Goal: Task Accomplishment & Management: Complete application form

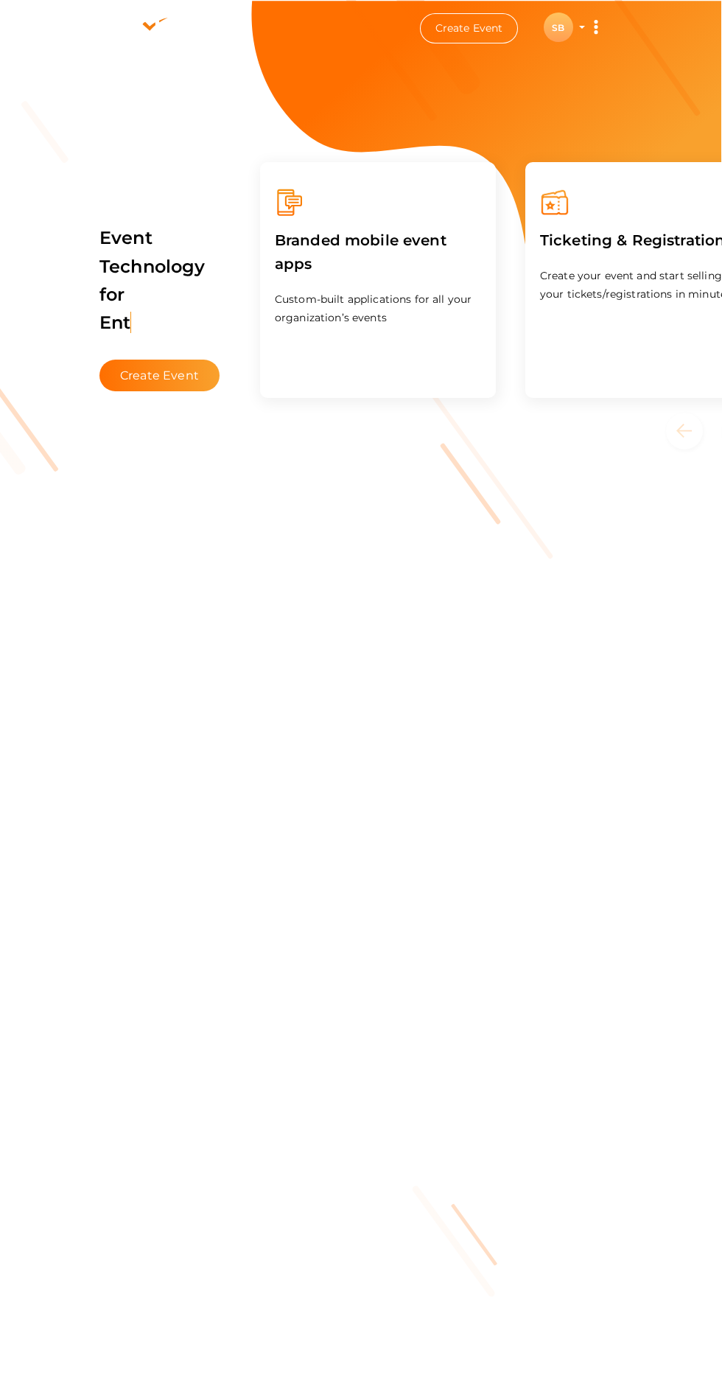
click at [562, 42] on button "SB SB Student Welfare Society AIIMS BTI [EMAIL_ADDRESS][DOMAIN_NAME] Personal P…" at bounding box center [558, 27] width 38 height 31
click at [558, 27] on div "SB" at bounding box center [558, 27] width 29 height 29
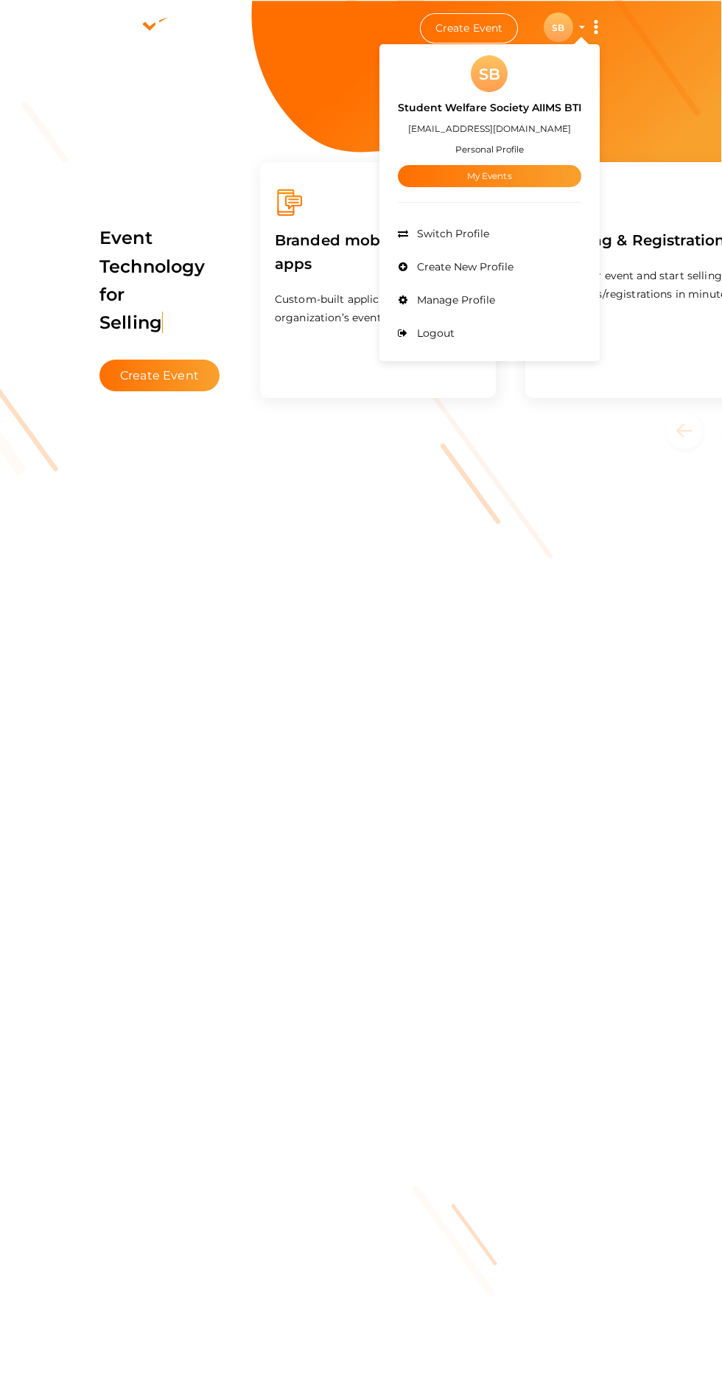
click at [518, 178] on link "My Events" at bounding box center [489, 176] width 183 height 22
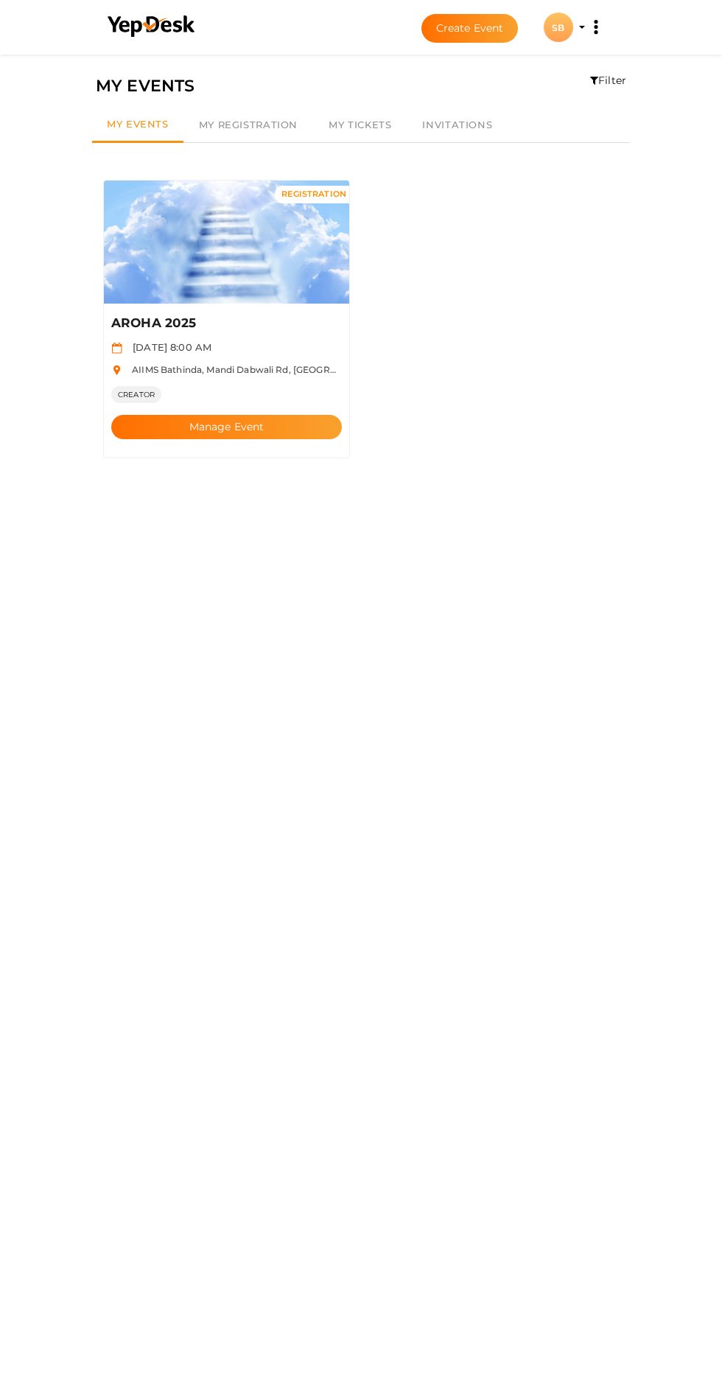
click at [284, 415] on button "Manage Event" at bounding box center [226, 427] width 231 height 24
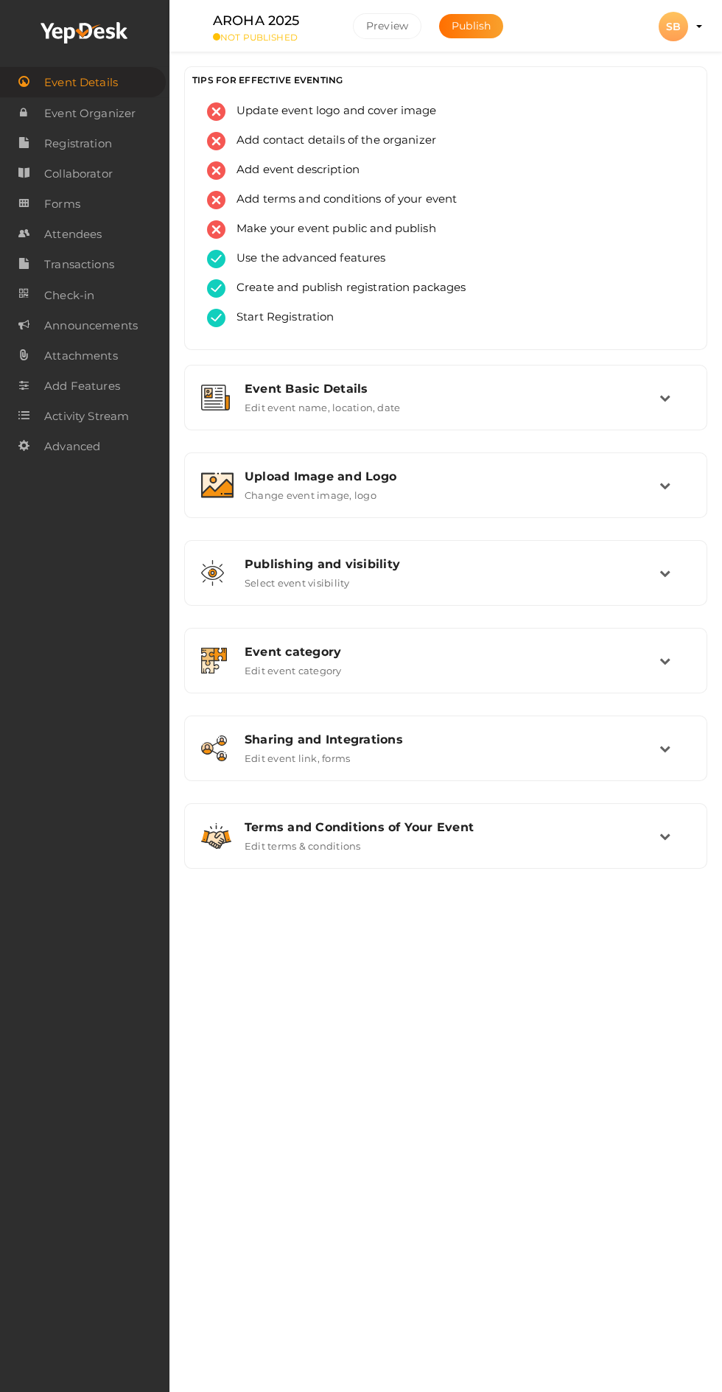
click at [480, 36] on button "Publish" at bounding box center [471, 26] width 64 height 24
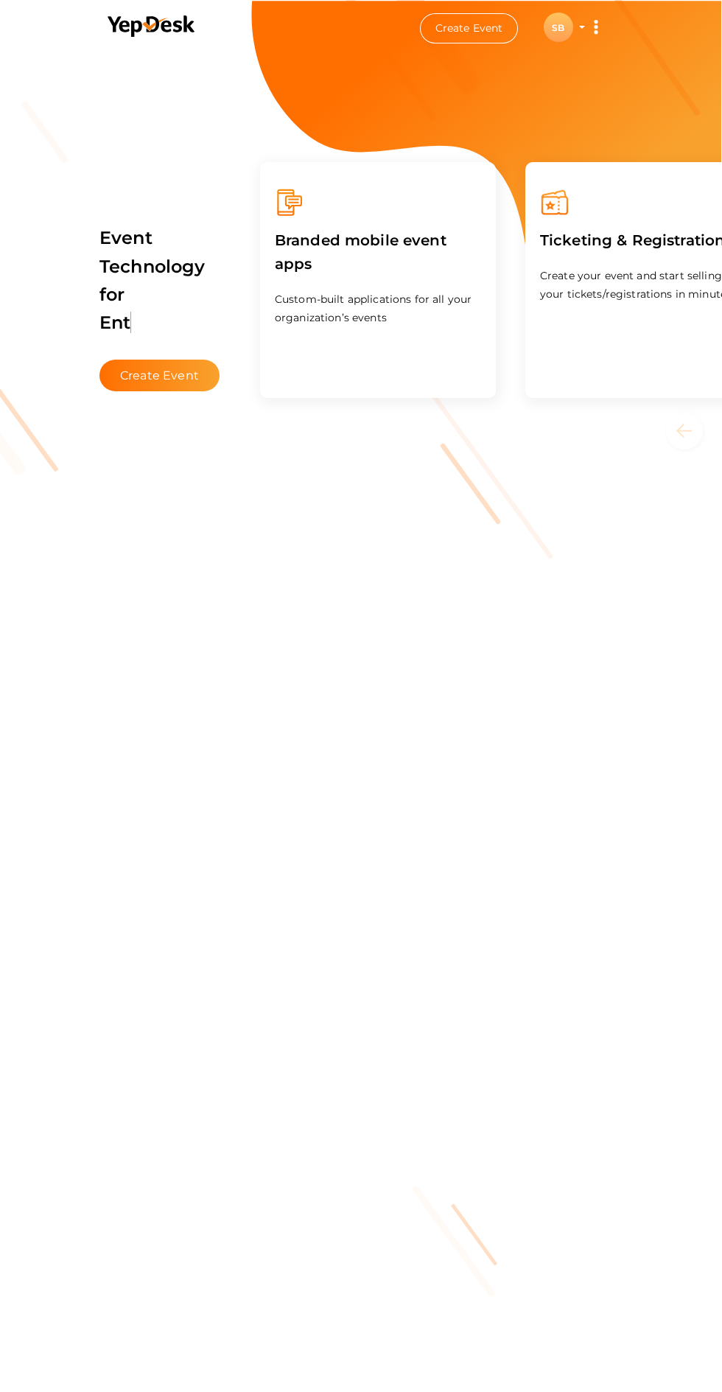
click at [561, 31] on div "SB" at bounding box center [558, 27] width 29 height 29
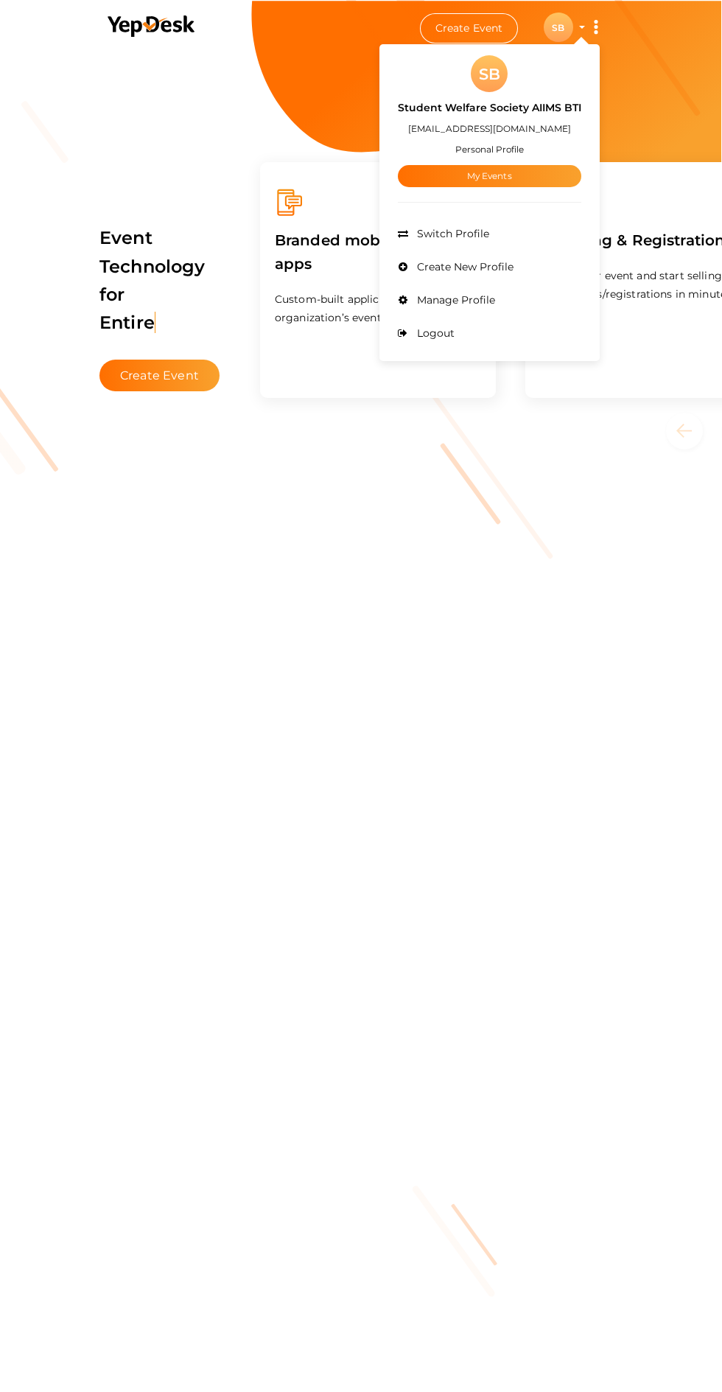
click at [433, 333] on span "Logout" at bounding box center [433, 332] width 41 height 13
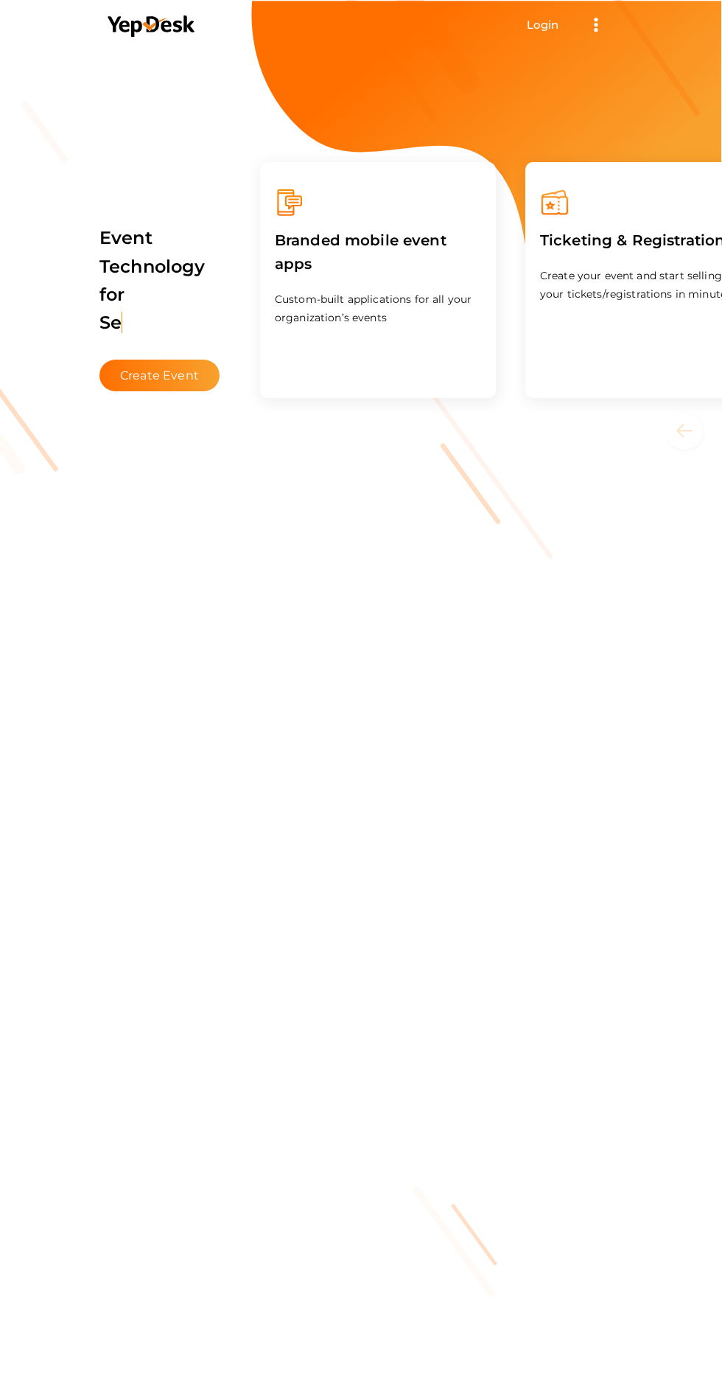
click at [522, 39] on li "Login Get Started Branded mobile event apps YepDesk Meet Powerful Registration …" at bounding box center [361, 25] width 529 height 48
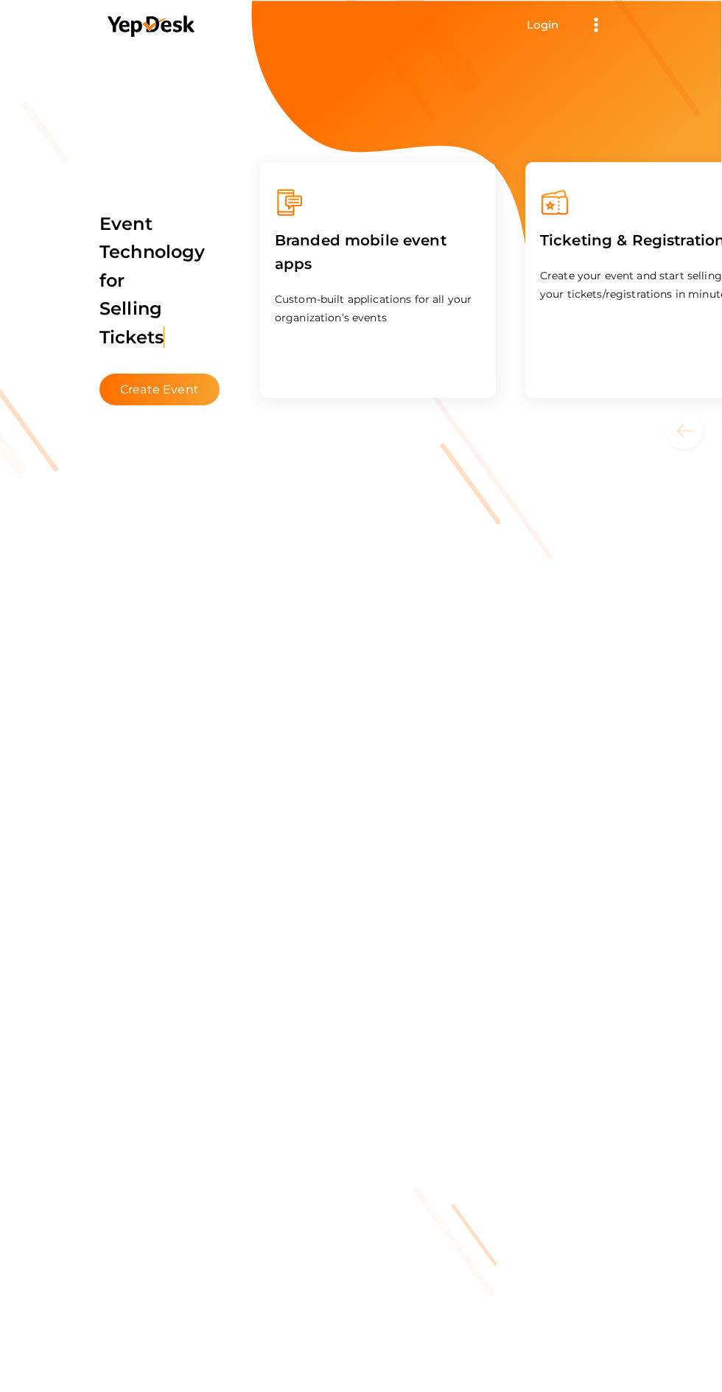
click at [558, 44] on li "Login Get Started Branded mobile event apps YepDesk Meet Powerful Registration …" at bounding box center [361, 25] width 529 height 48
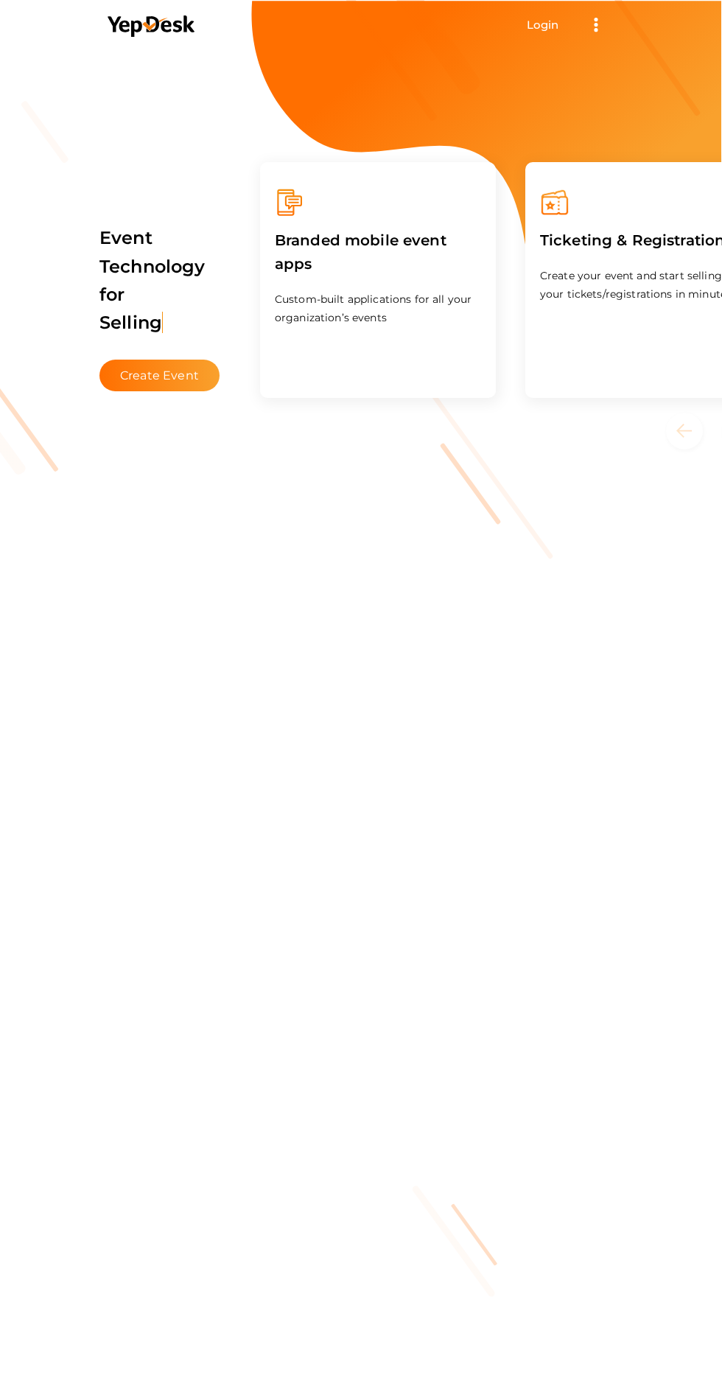
click at [528, 29] on link "Login" at bounding box center [543, 25] width 32 height 14
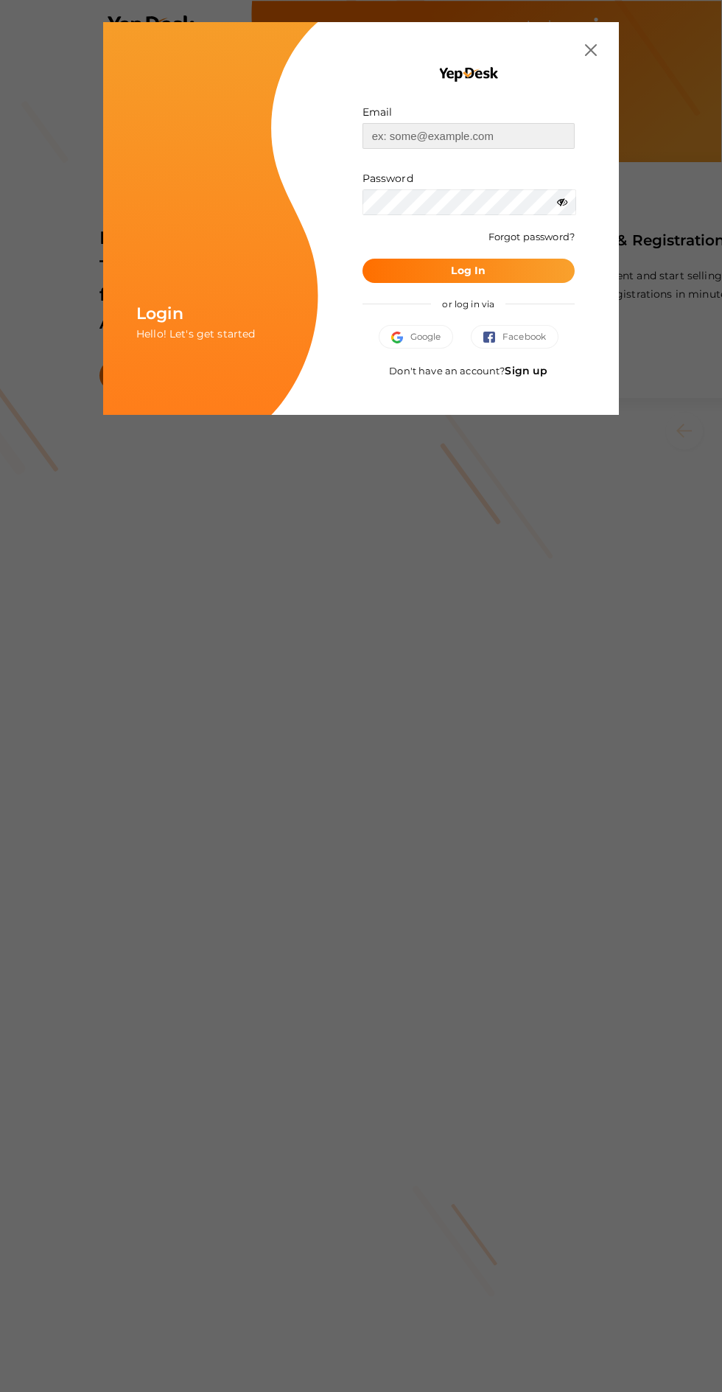
click at [473, 132] on input "text" at bounding box center [469, 136] width 212 height 26
type input "projectofcfm@gmail.com"
click at [363, 259] on button "Log In" at bounding box center [469, 271] width 212 height 24
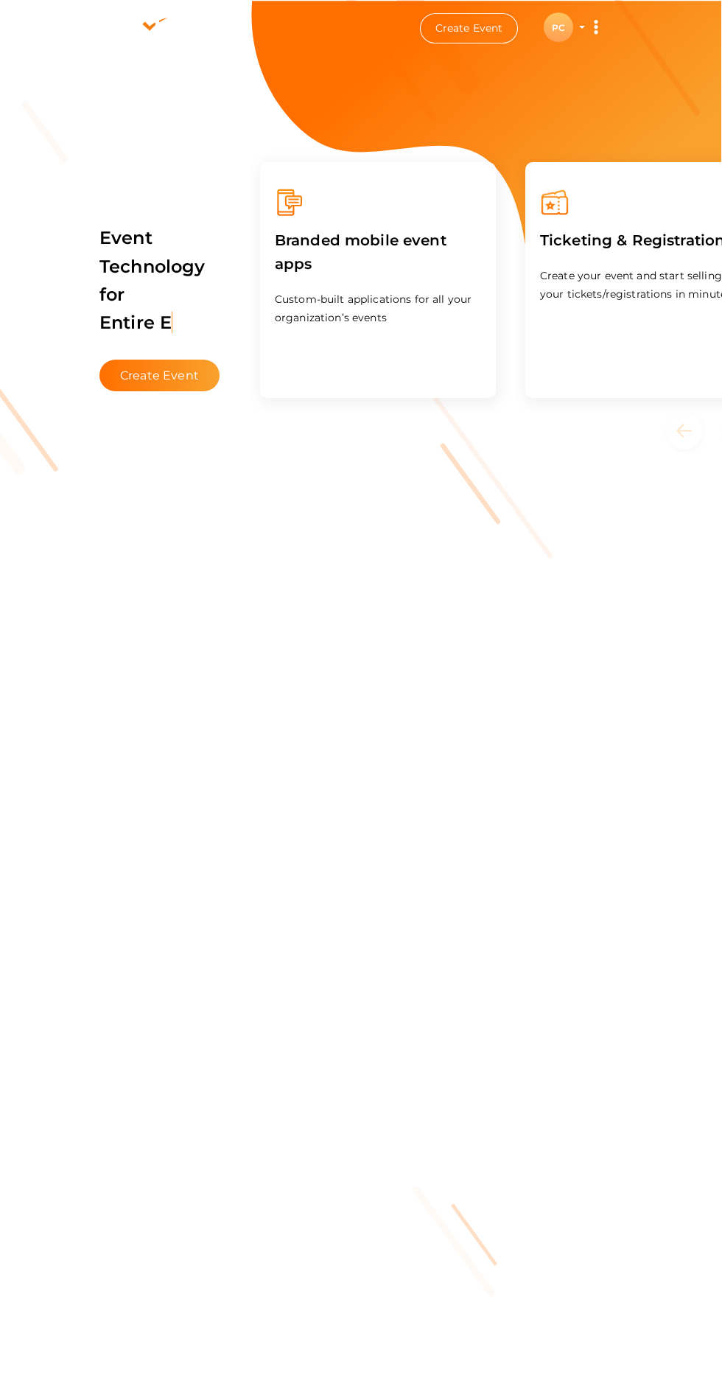
click at [182, 360] on button "Create Event" at bounding box center [159, 376] width 120 height 32
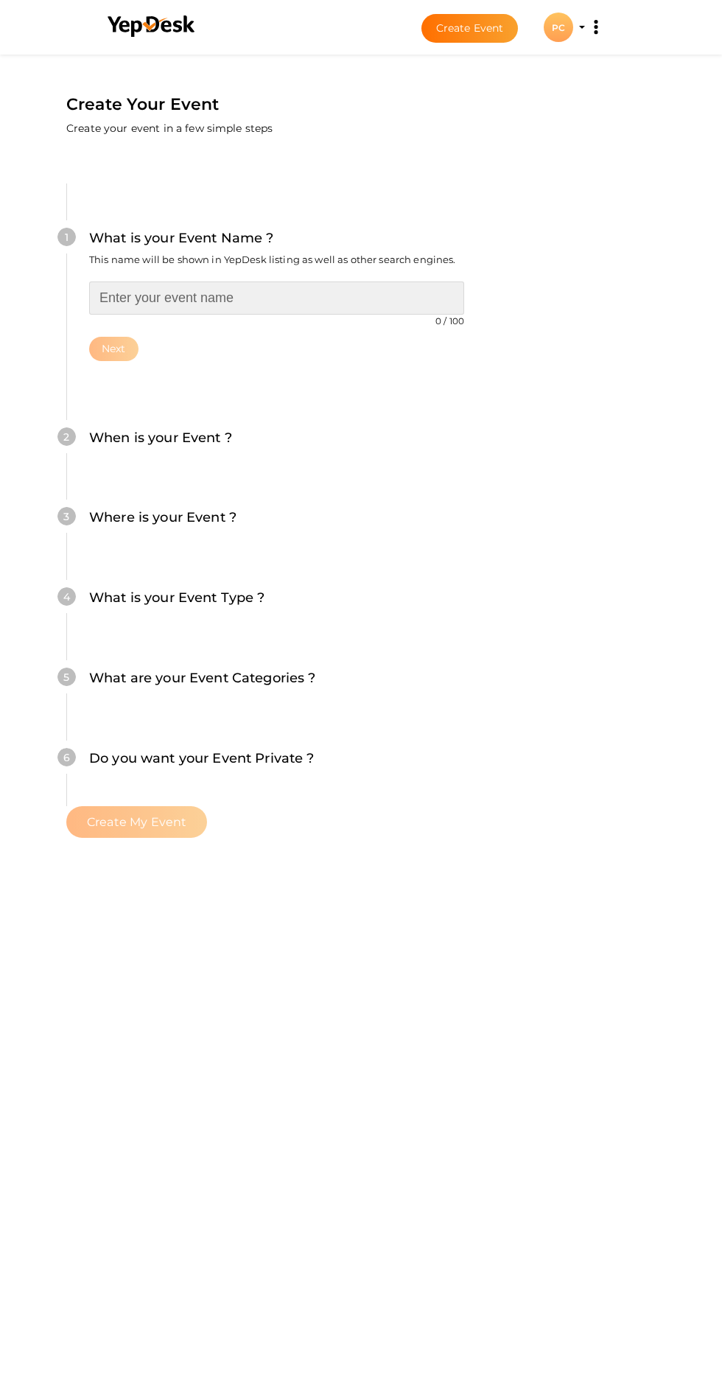
click at [345, 281] on input "text" at bounding box center [276, 297] width 375 height 33
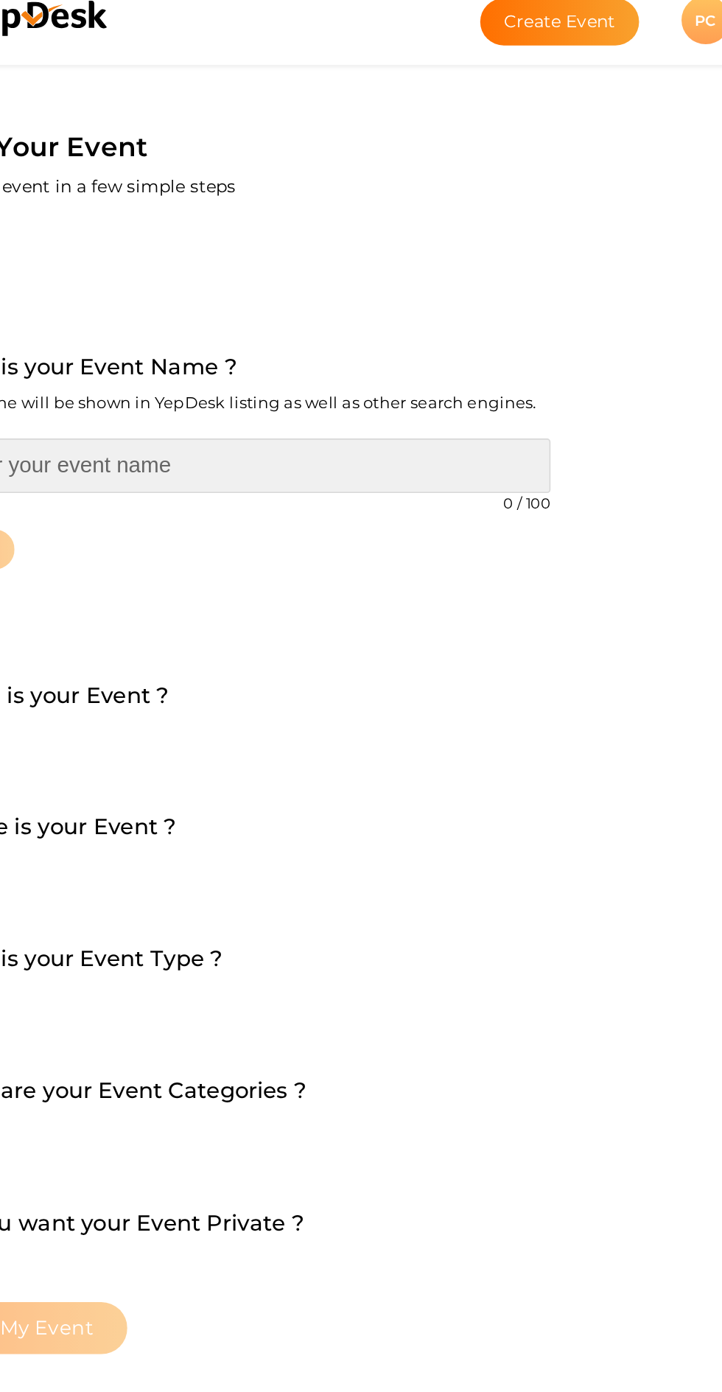
click at [364, 281] on input "text" at bounding box center [276, 297] width 375 height 33
type input "Aroha"
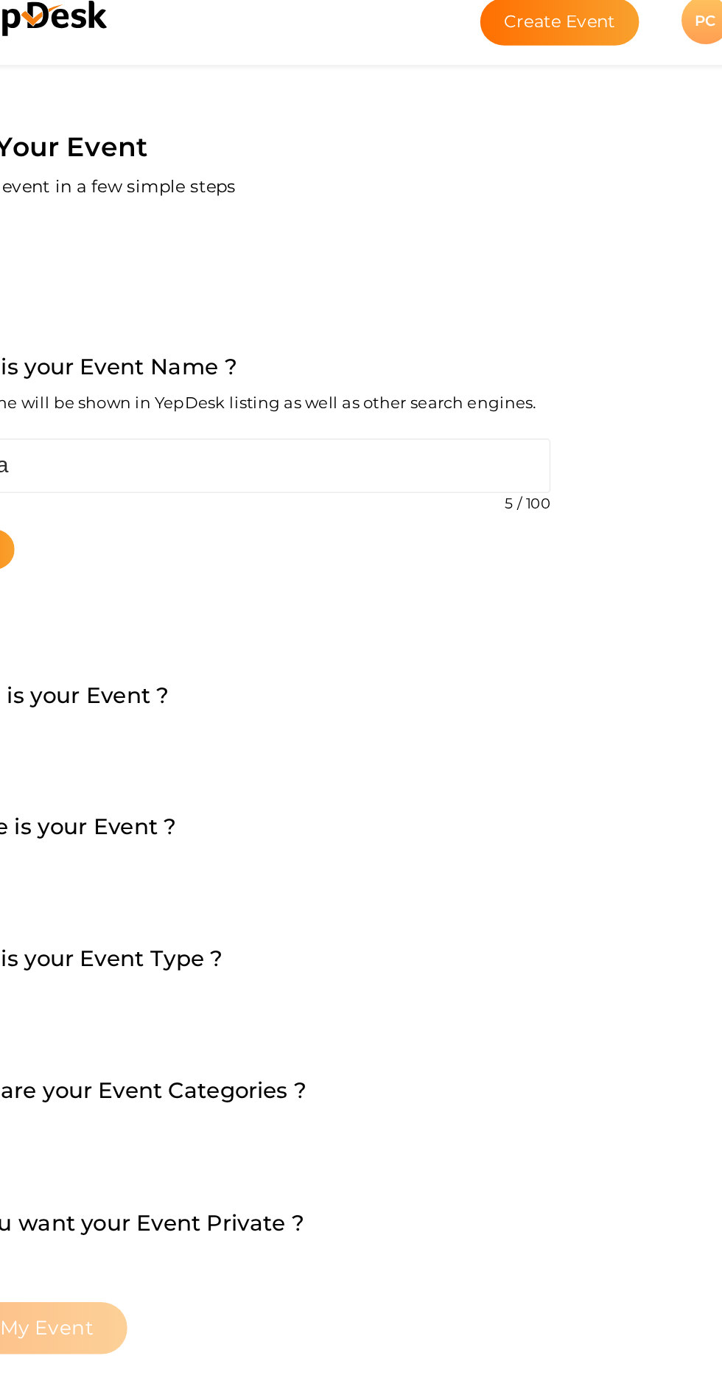
click at [139, 337] on button "Next" at bounding box center [113, 349] width 49 height 24
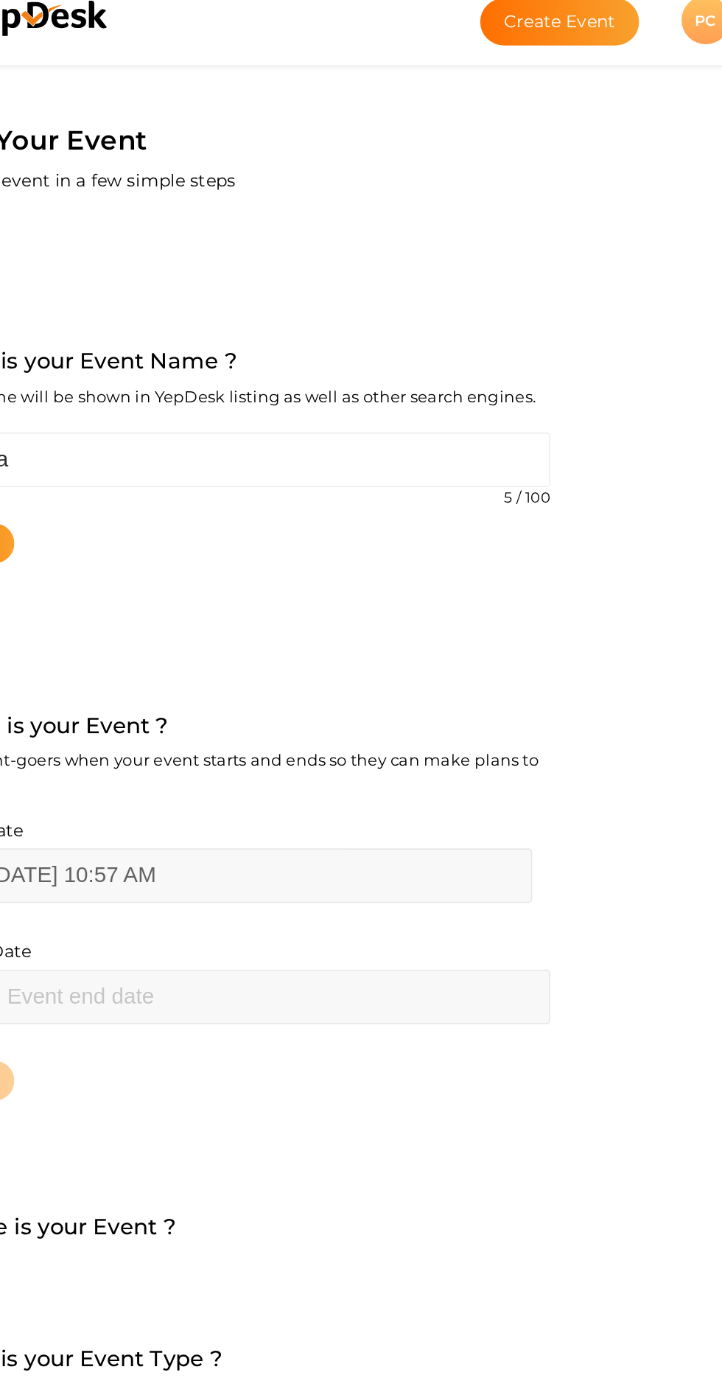
scroll to position [111, 0]
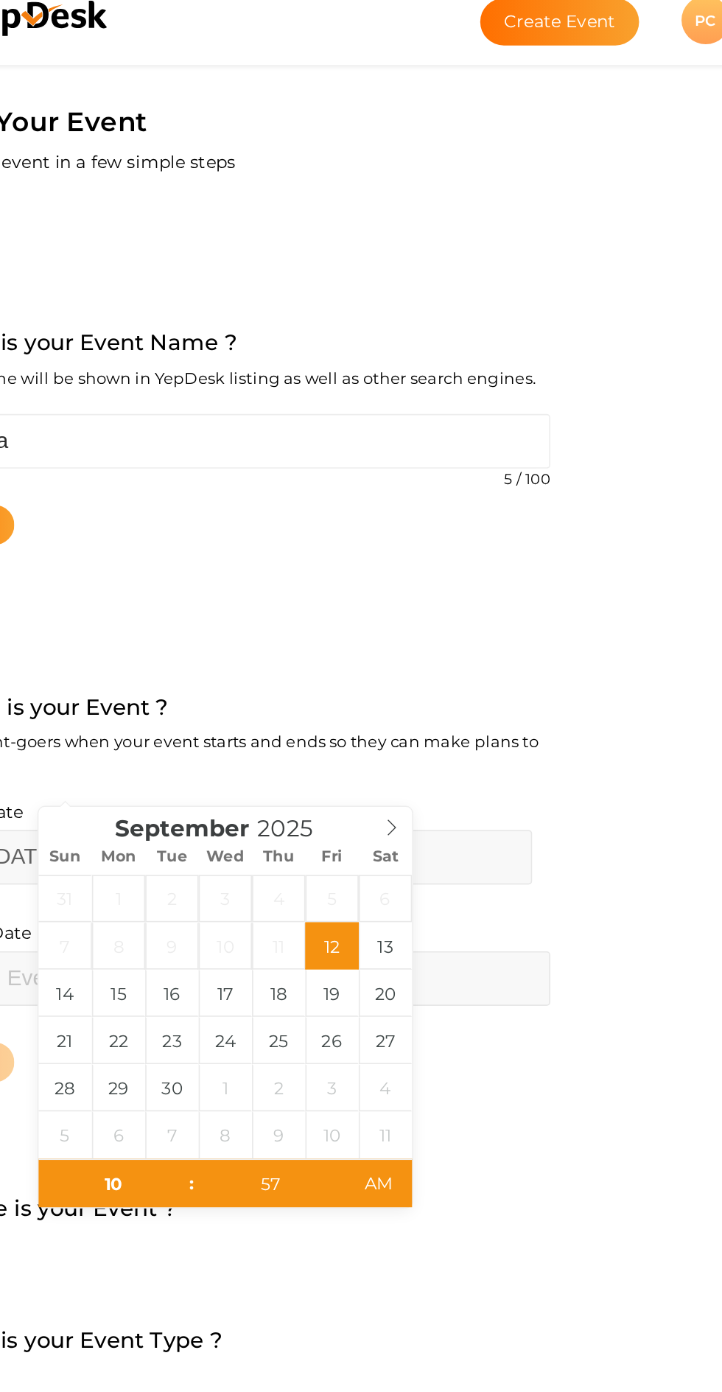
type input "[DATE] 10:57 AM"
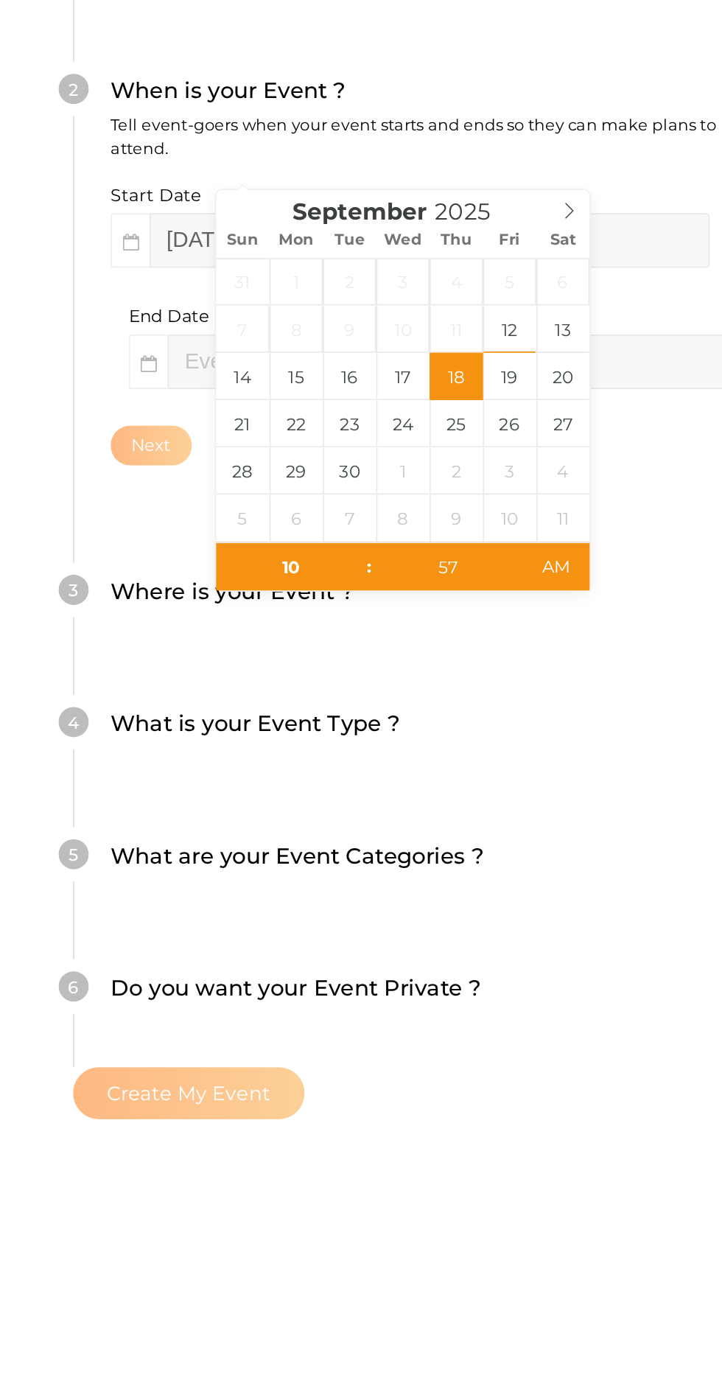
click at [133, 648] on div "Next" at bounding box center [276, 660] width 375 height 24
type input "57"
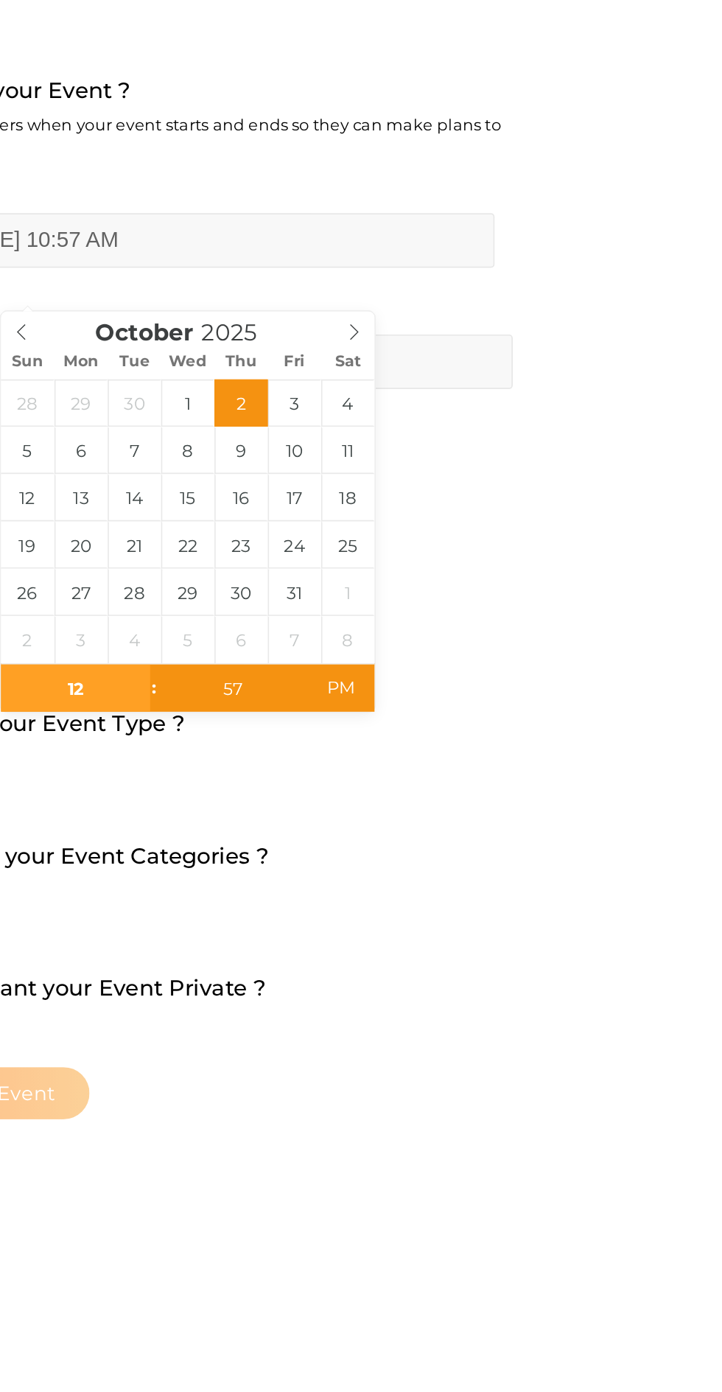
type input "[DATE] 12:57 PM"
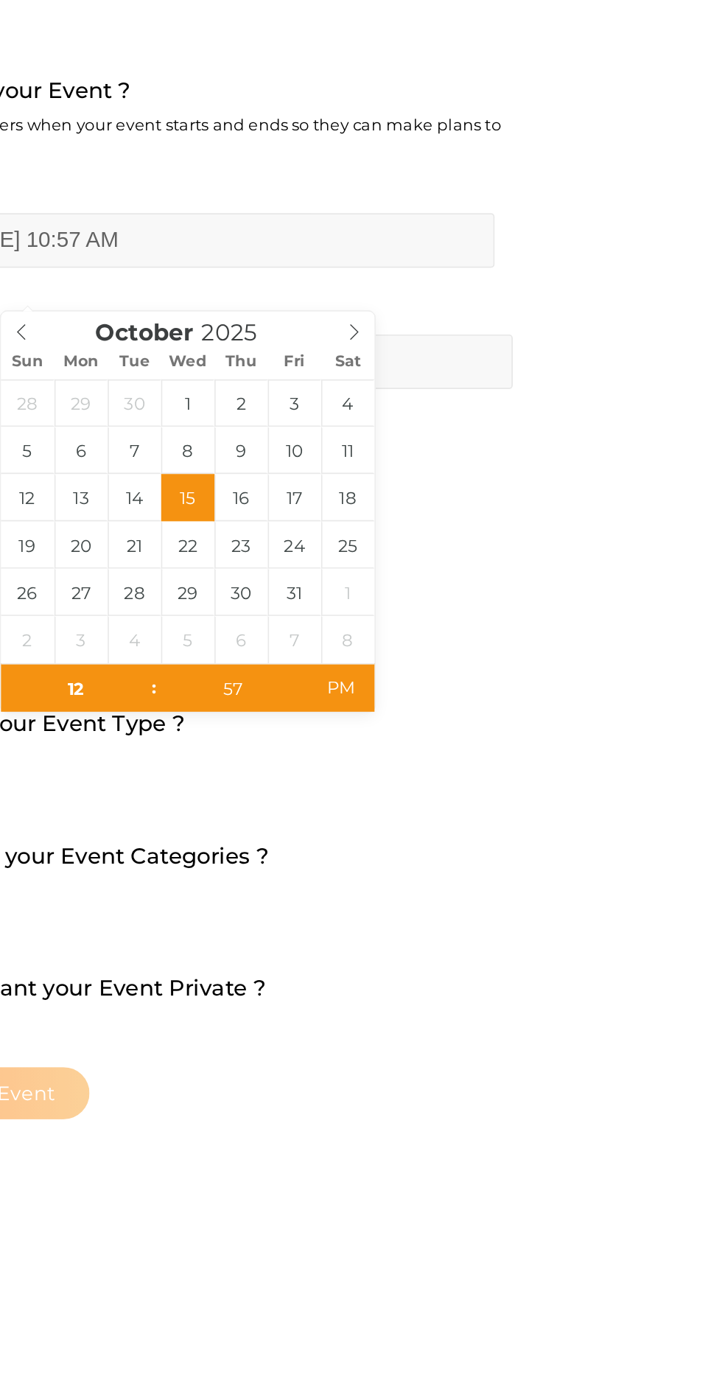
click at [464, 739] on div "Where is your Event ? Tell event-goers where your event location is." at bounding box center [276, 757] width 375 height 36
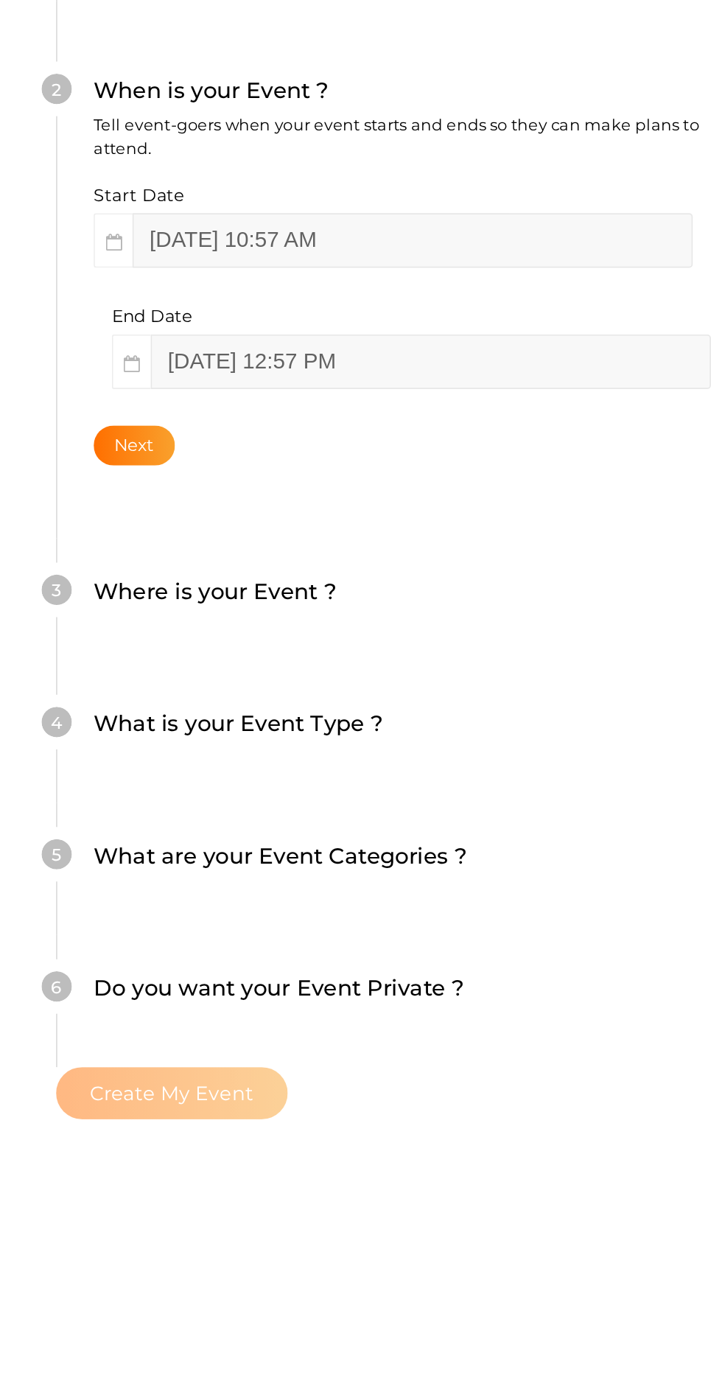
click at [139, 648] on button "Next" at bounding box center [113, 660] width 49 height 24
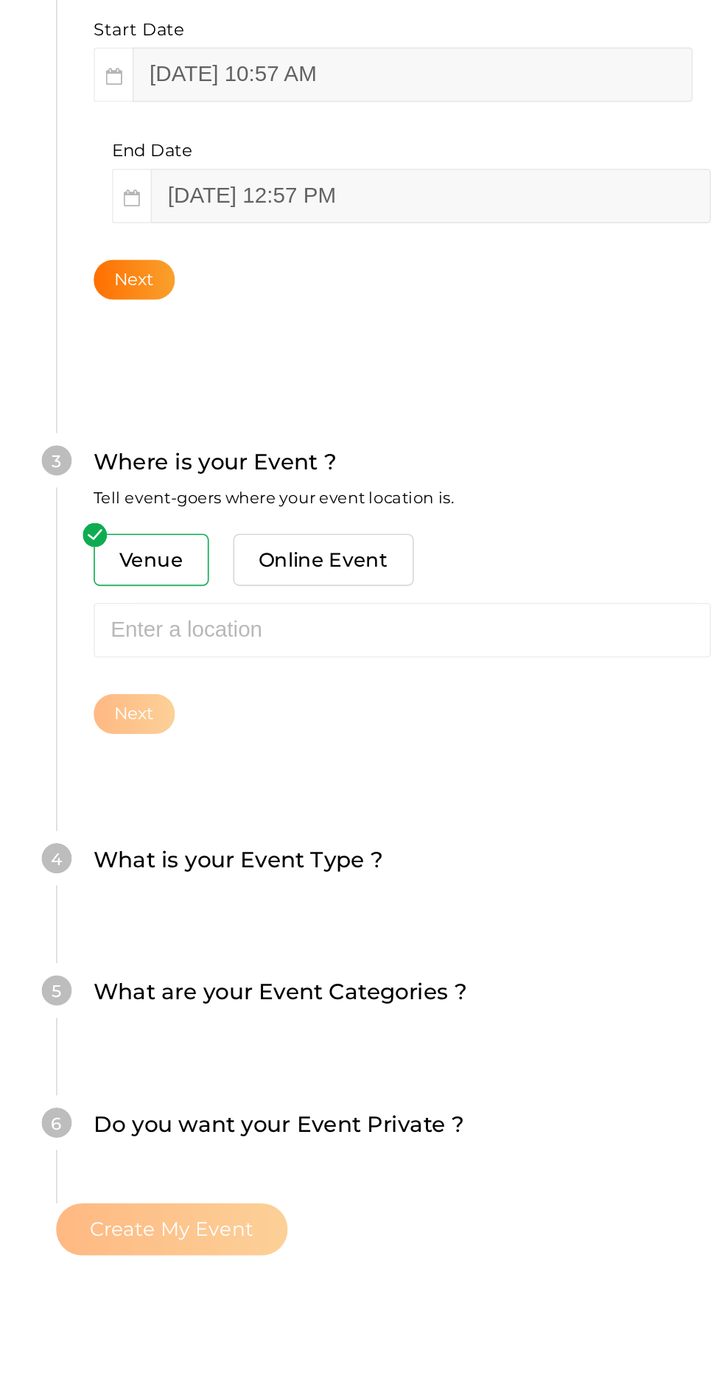
scroll to position [150, 0]
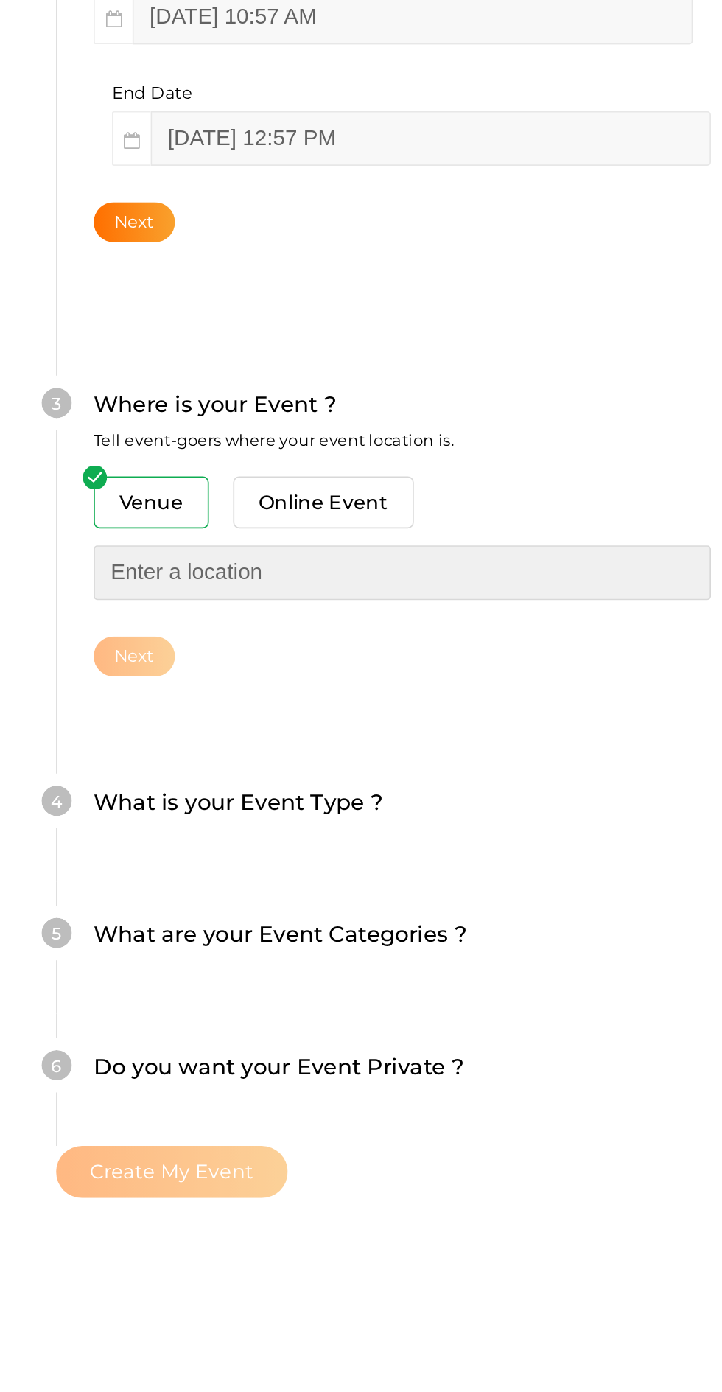
click at [216, 721] on input "text" at bounding box center [276, 737] width 375 height 33
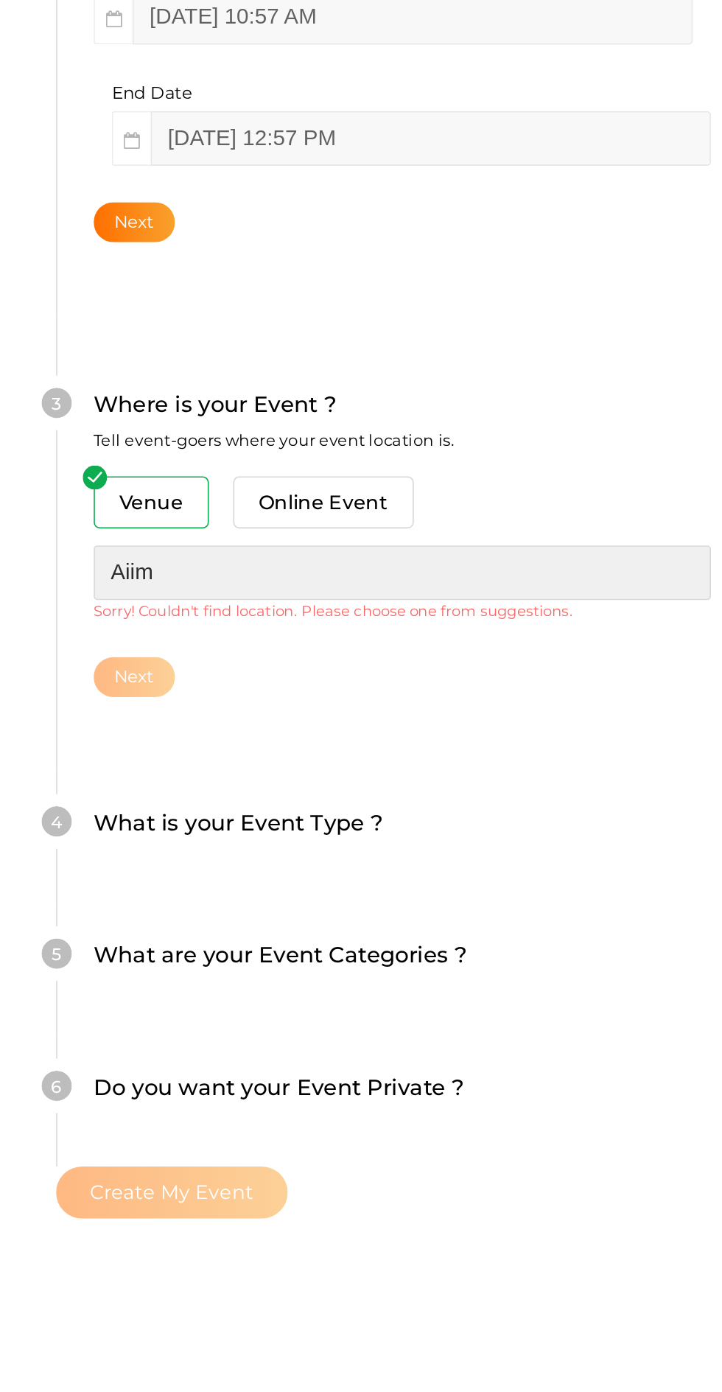
type input "Aiims"
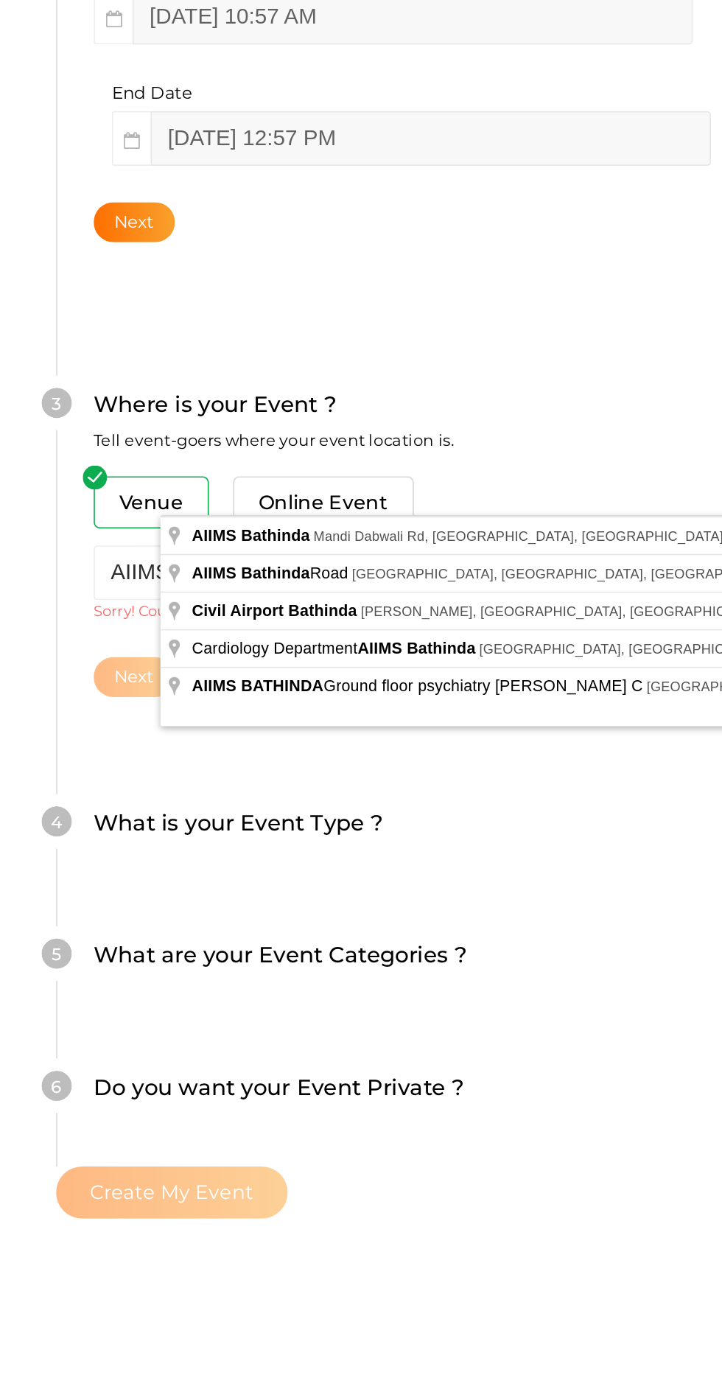
type input "AIIMS Bathinda, Mandi Dabwali Rd, Bathinda, Punjab, India"
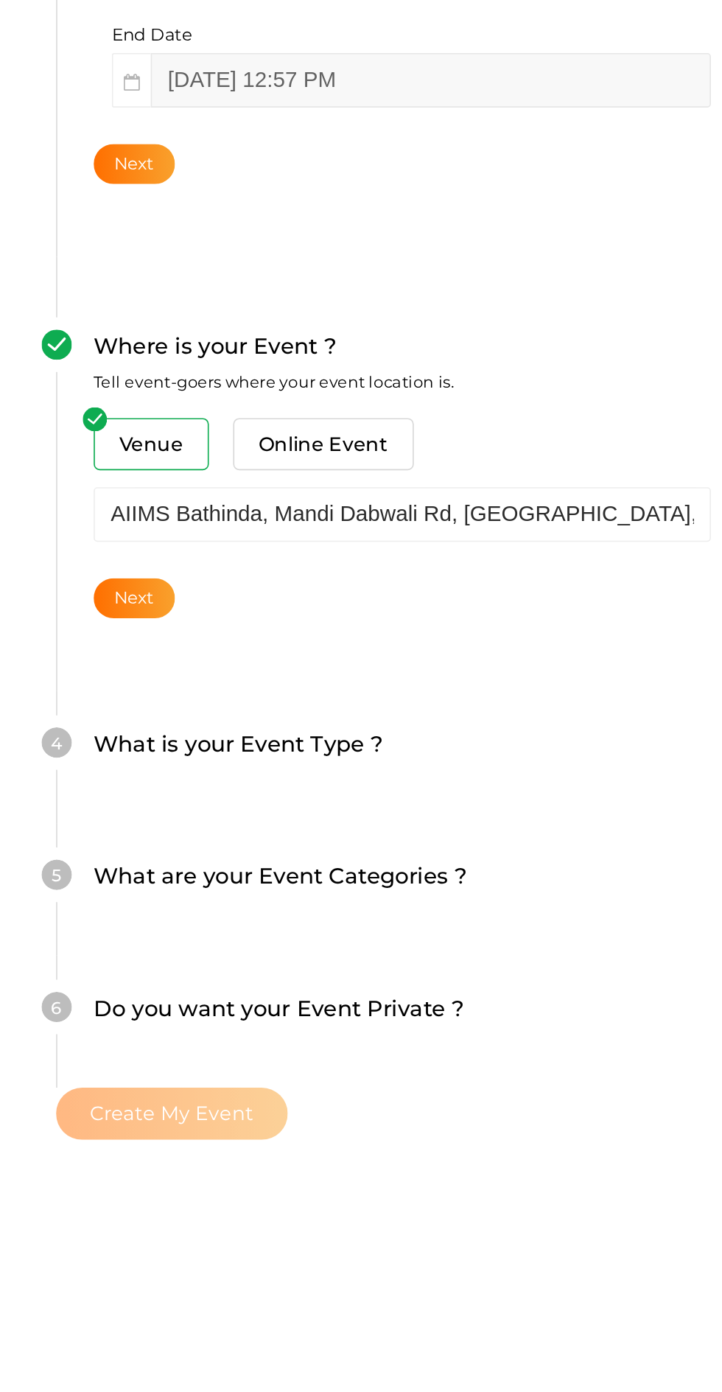
click at [139, 889] on button "Next" at bounding box center [113, 901] width 49 height 24
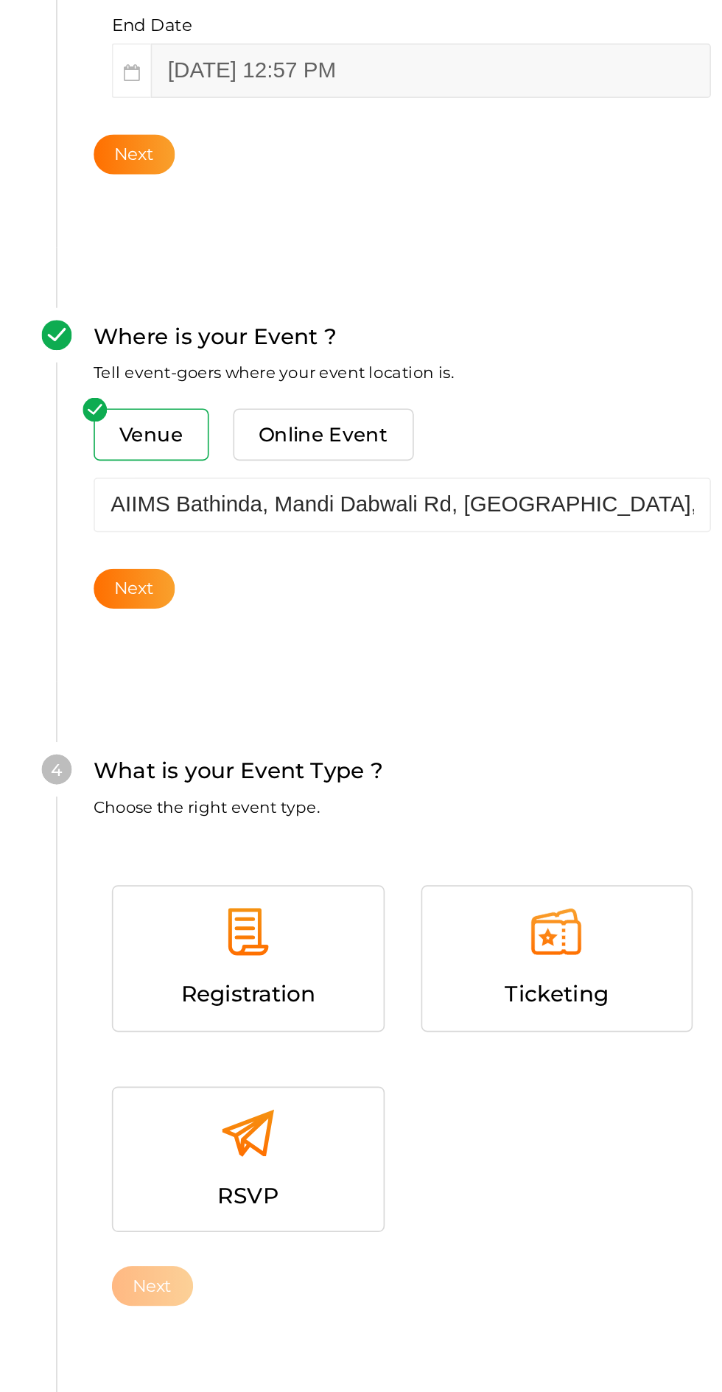
scroll to position [342, 0]
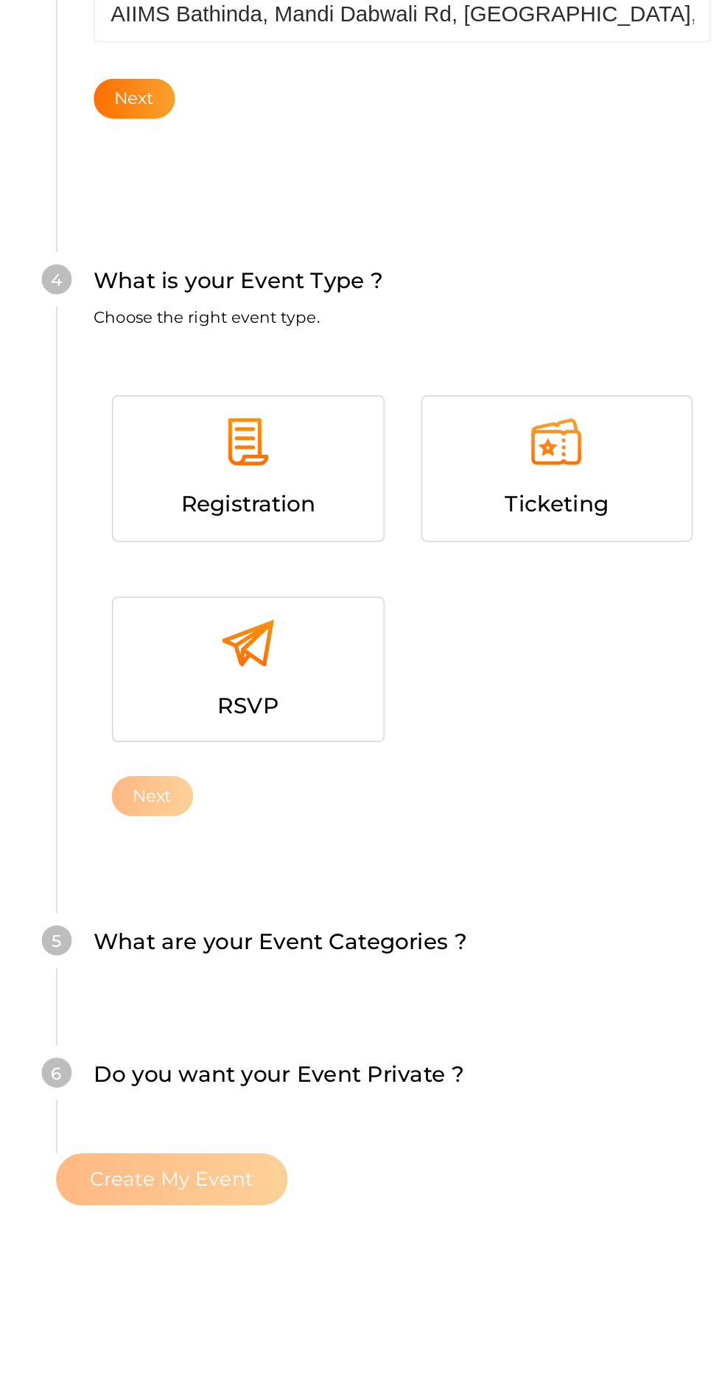
click at [254, 789] on div at bounding box center [183, 811] width 142 height 44
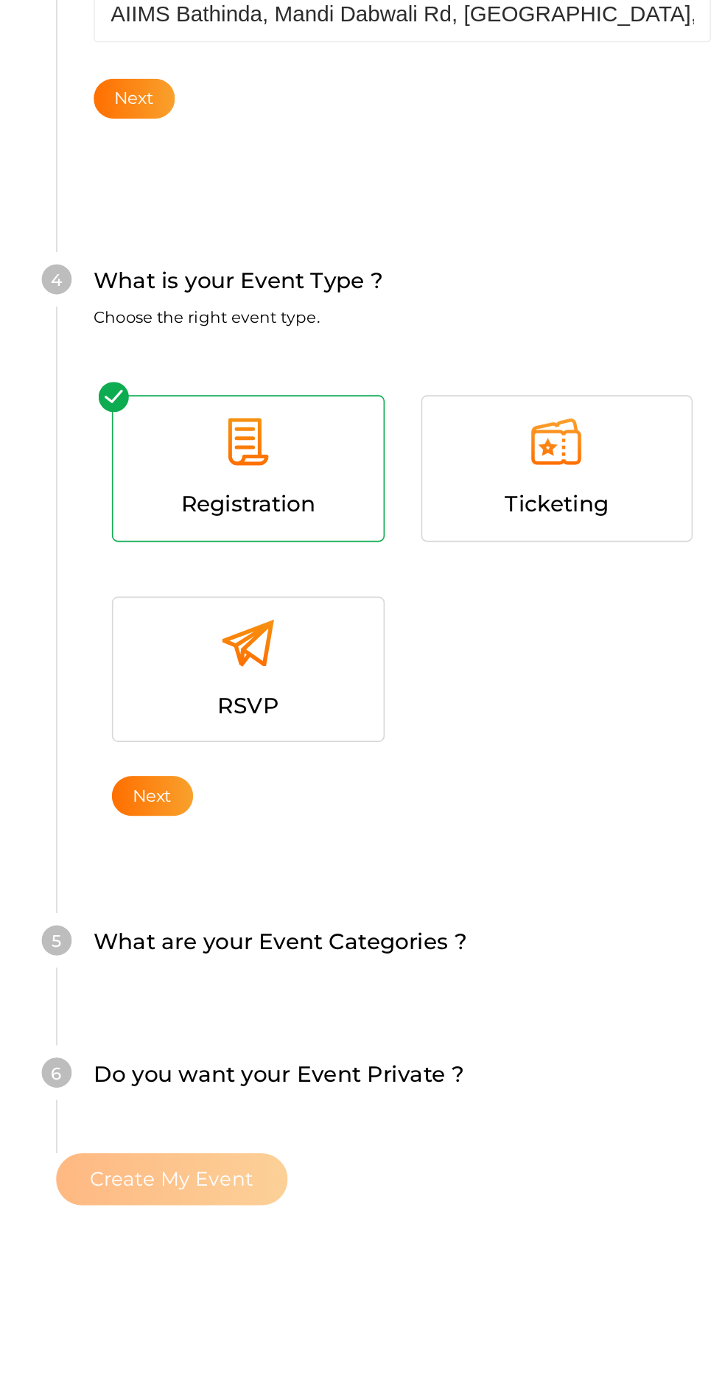
click at [150, 1009] on button "Next" at bounding box center [124, 1021] width 49 height 24
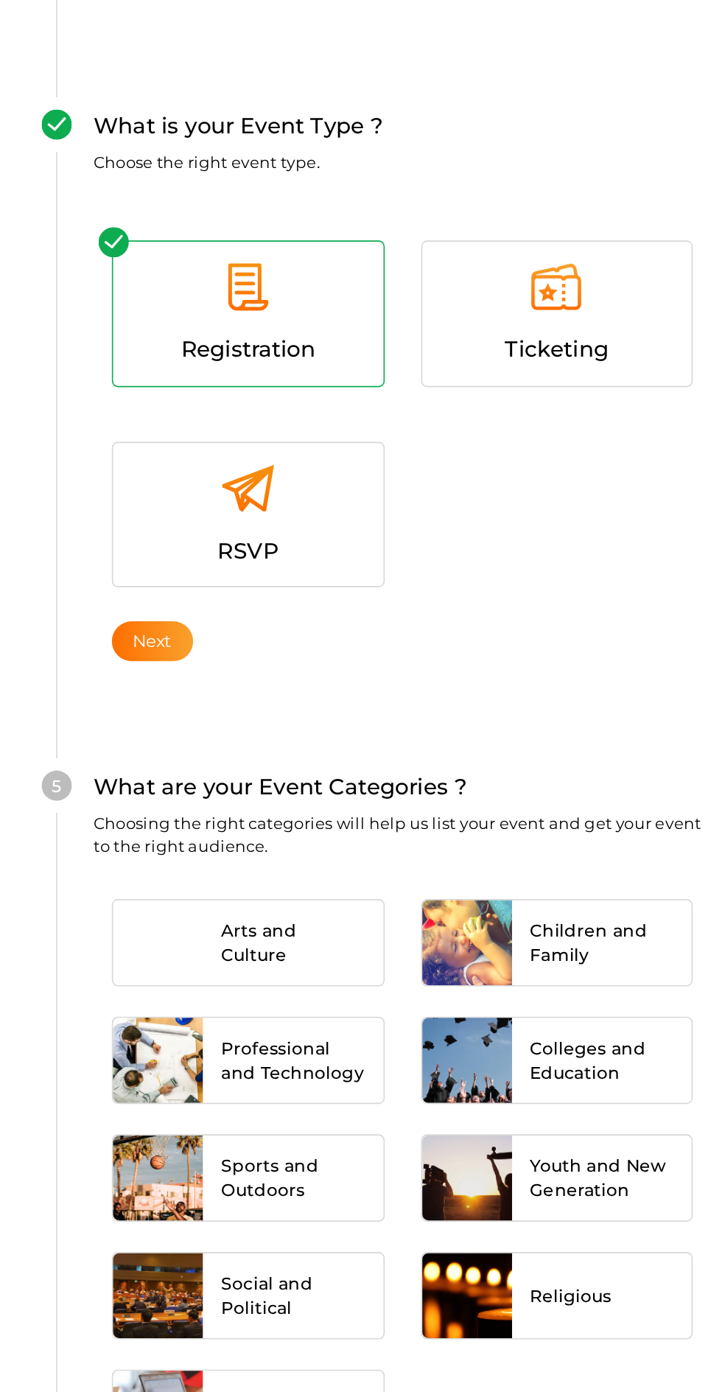
scroll to position [675, 0]
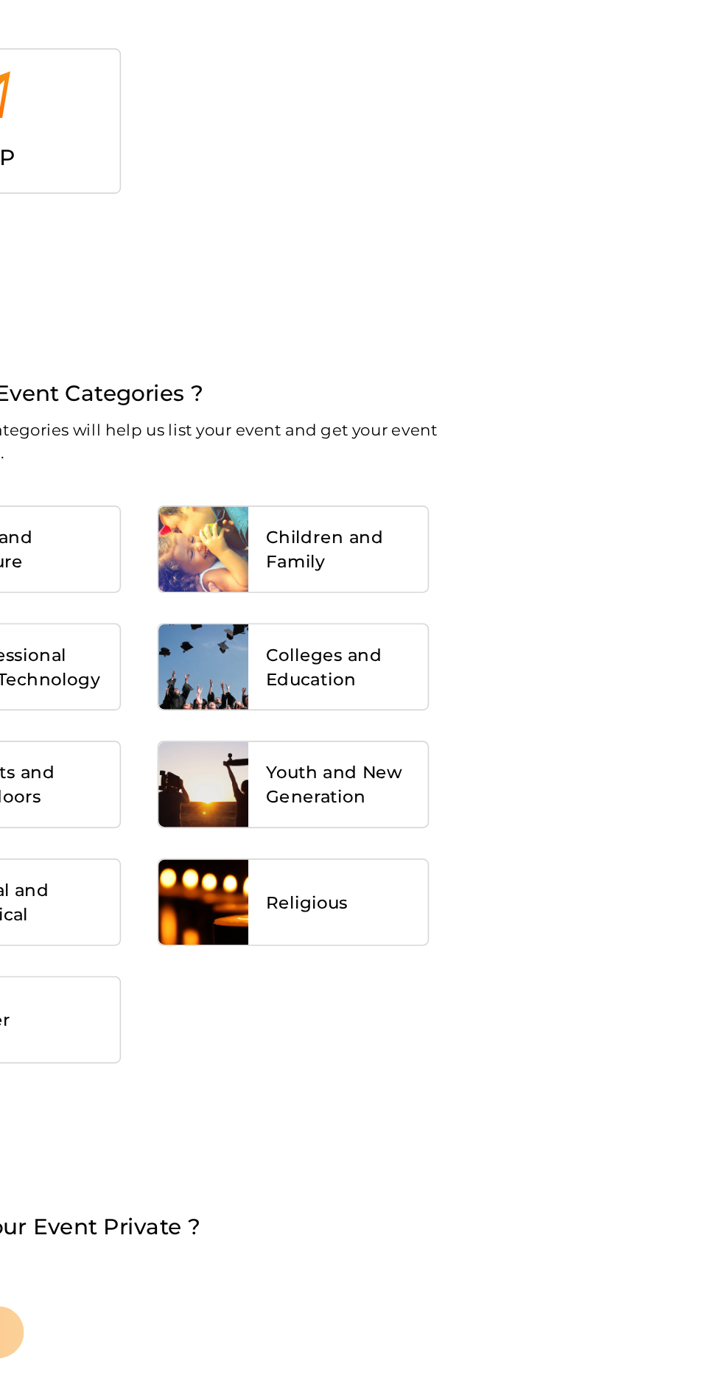
click at [441, 856] on span "Children and Family" at bounding box center [397, 870] width 87 height 29
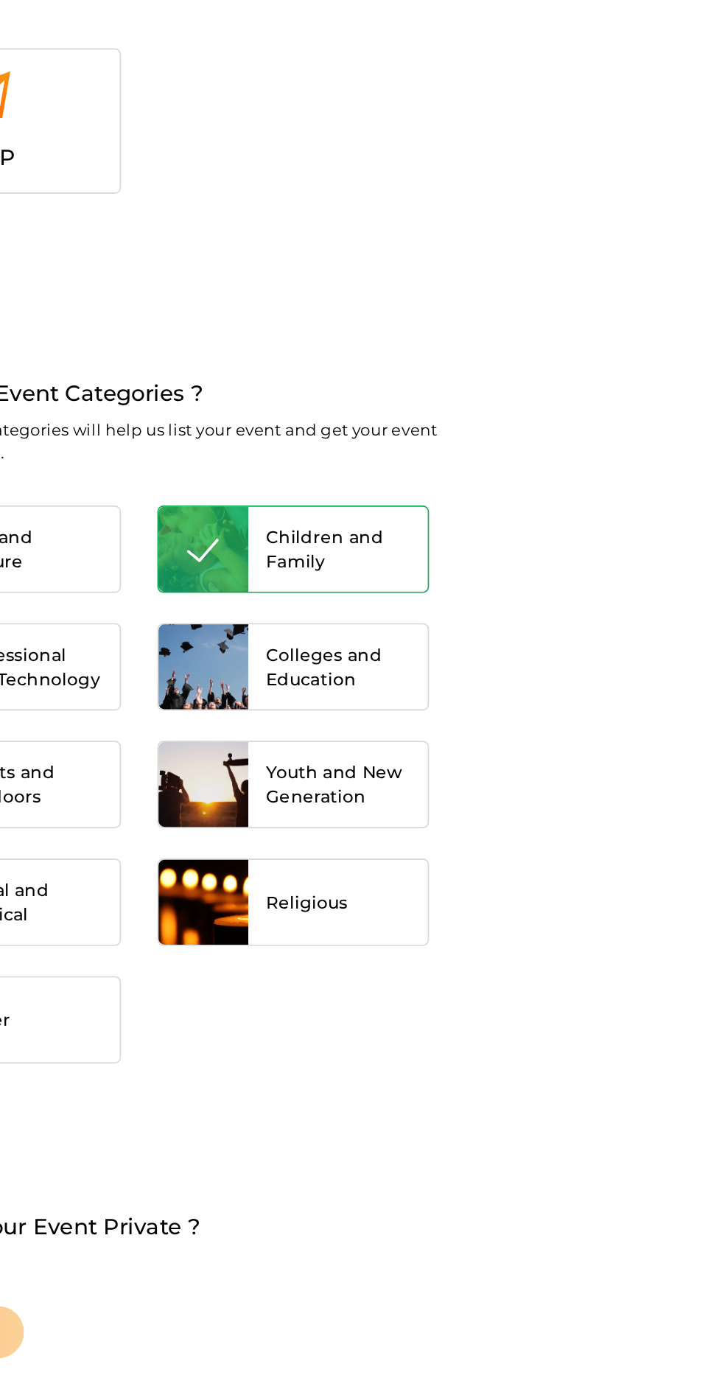
click at [441, 928] on span "Colleges and Education" at bounding box center [397, 942] width 87 height 29
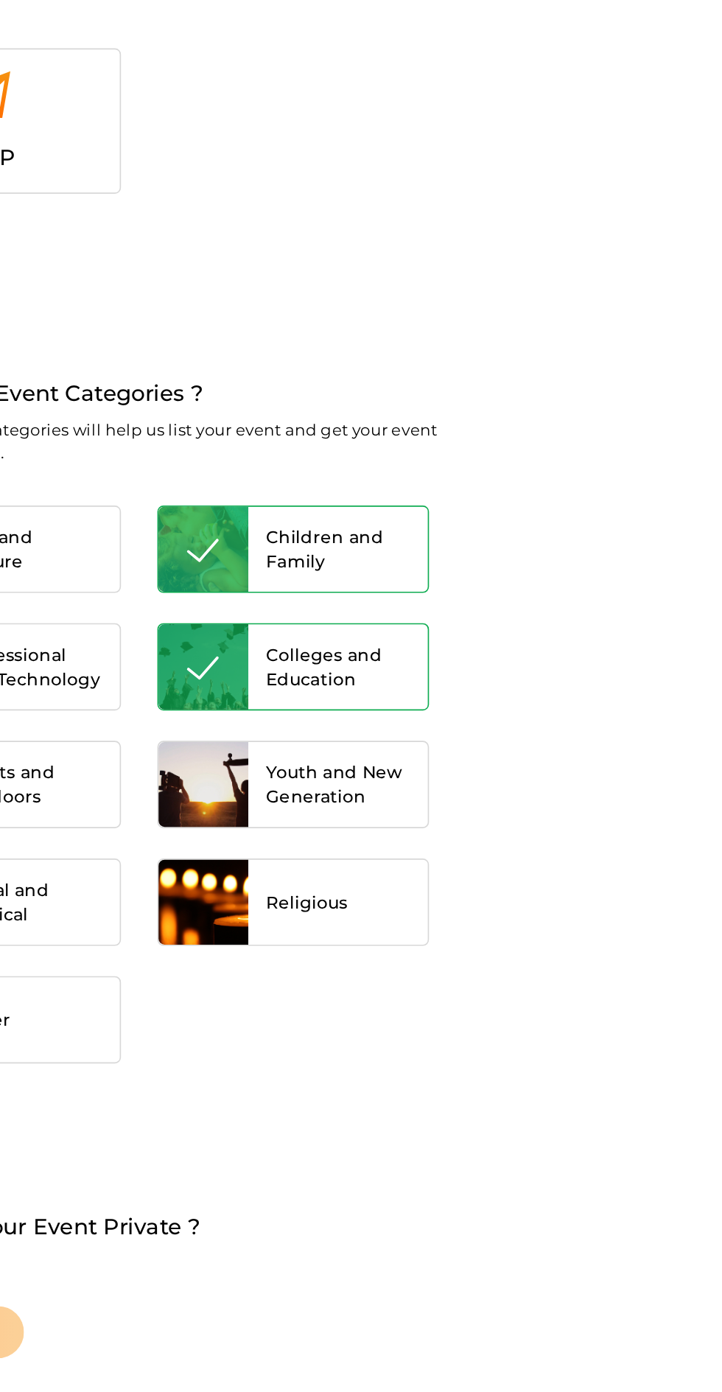
click at [441, 856] on span "Children and Family" at bounding box center [397, 870] width 87 height 29
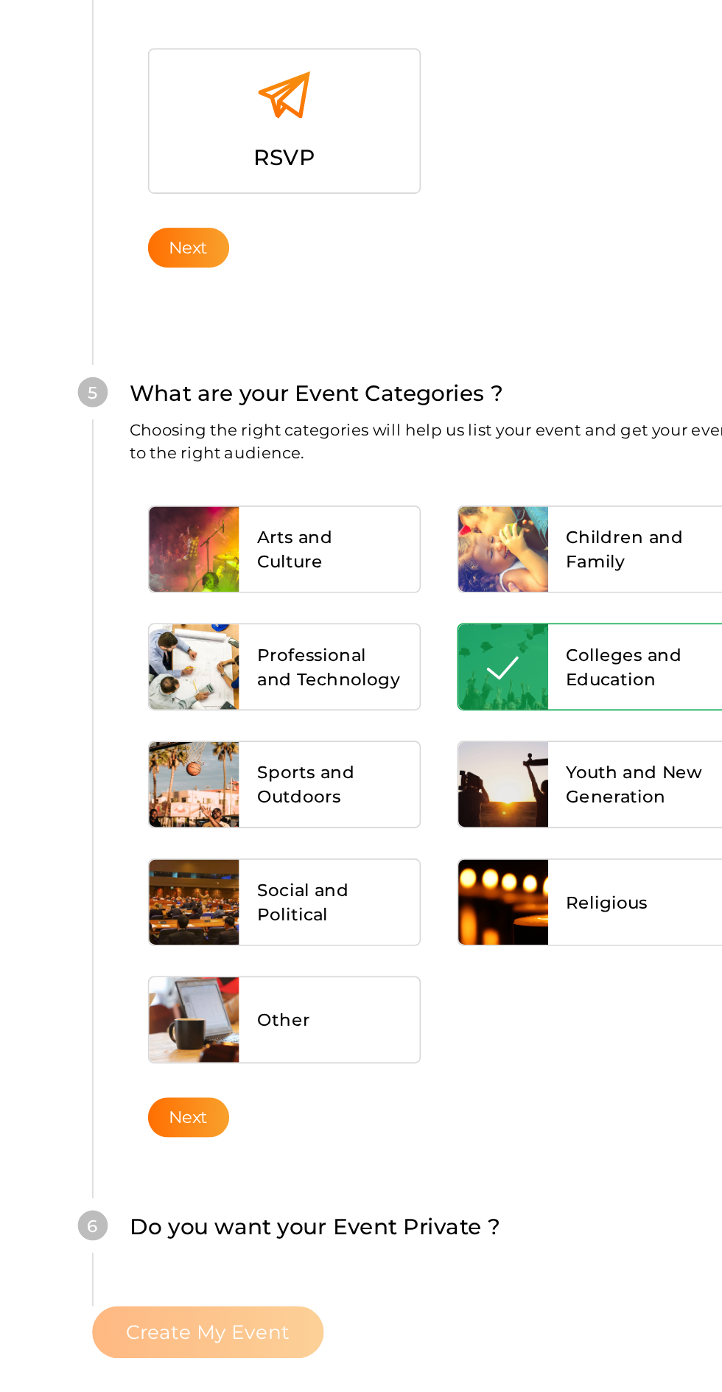
click at [150, 1204] on button "Next" at bounding box center [124, 1216] width 49 height 24
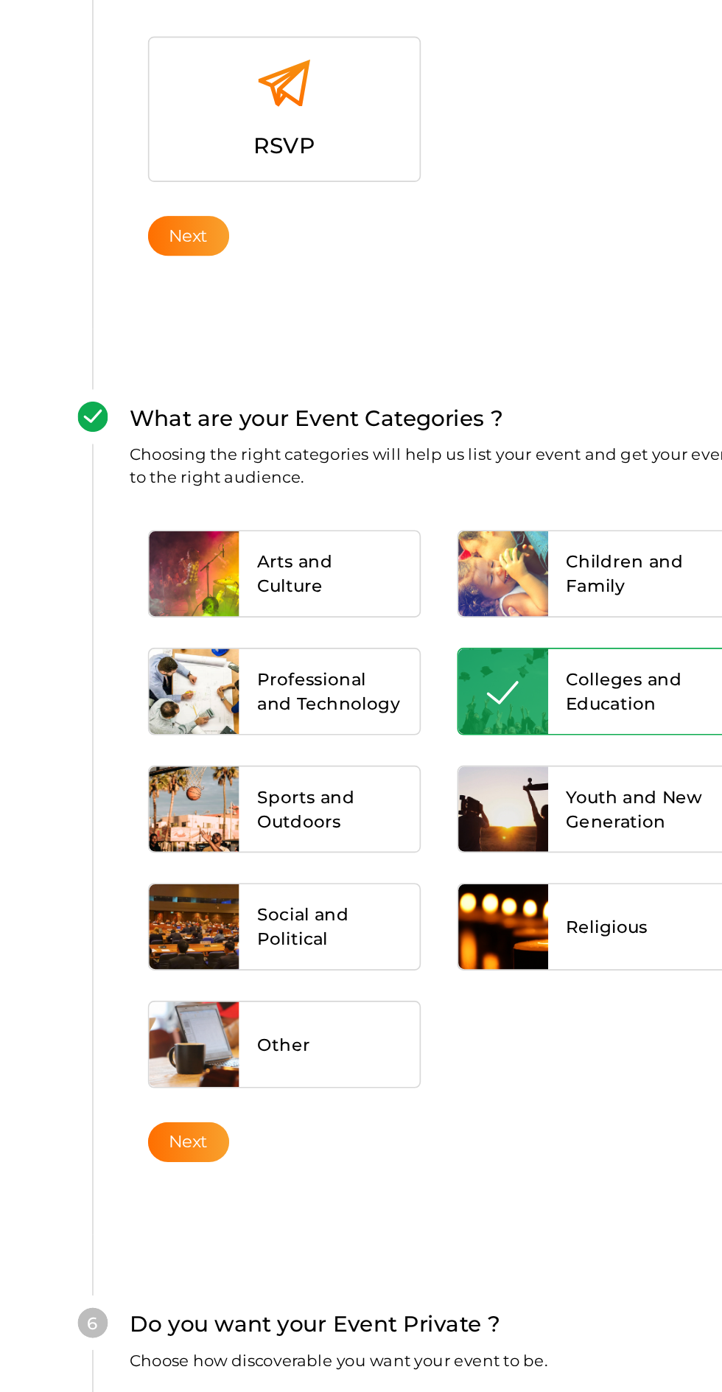
scroll to position [882, 0]
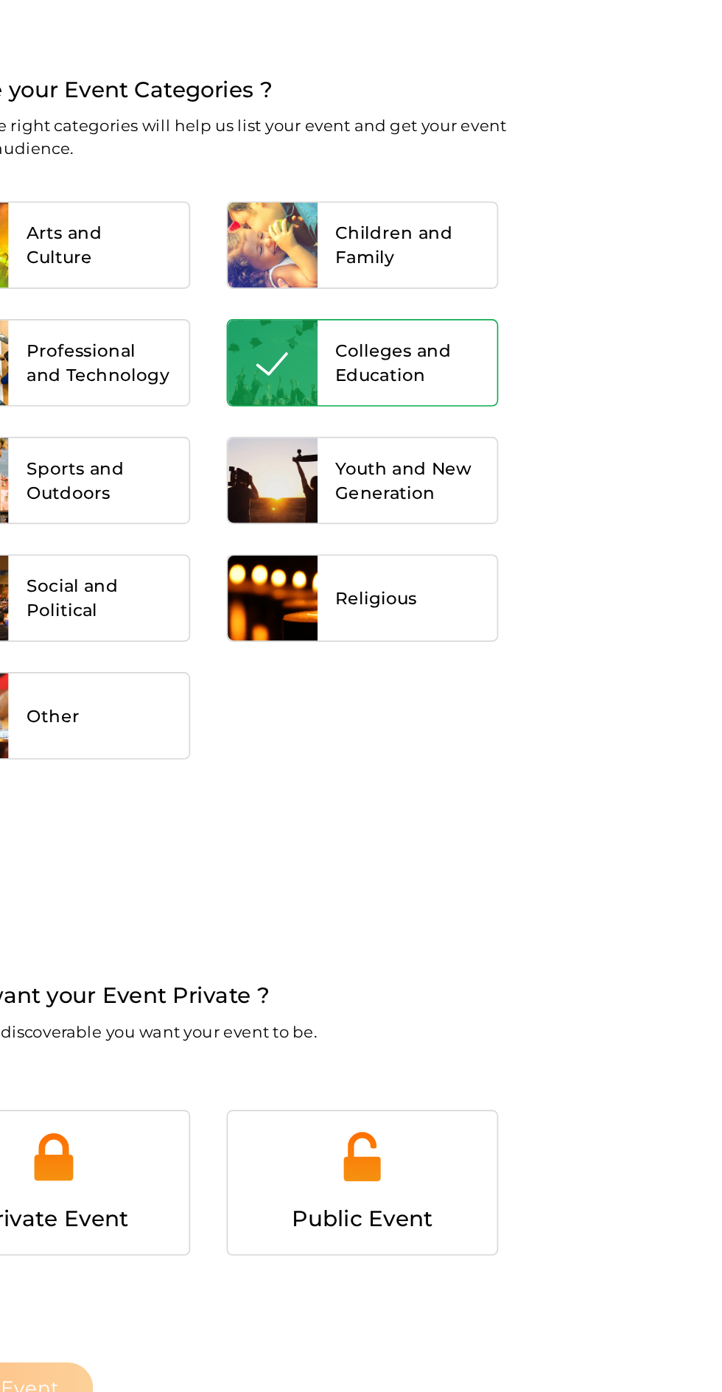
click at [413, 1270] on span "Public Event" at bounding box center [370, 1278] width 85 height 16
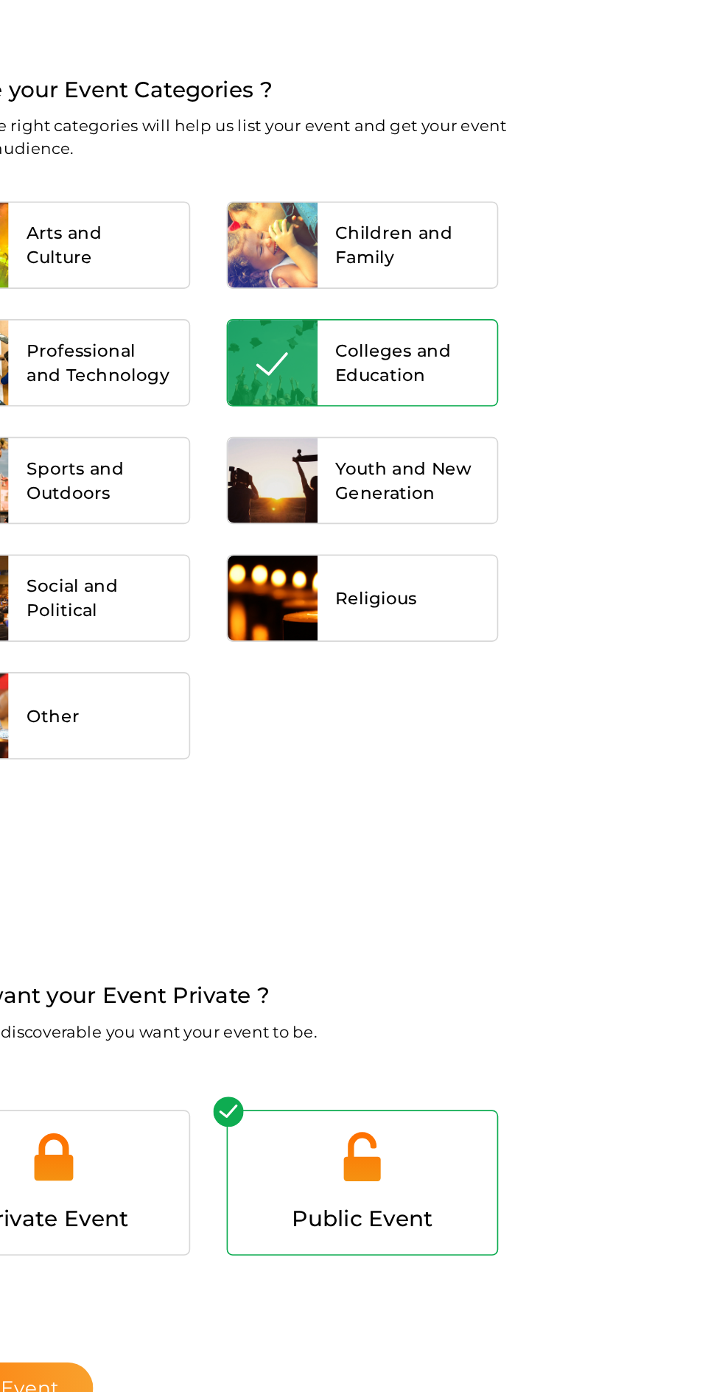
click at [207, 1365] on button "Create My Event" at bounding box center [136, 1381] width 141 height 32
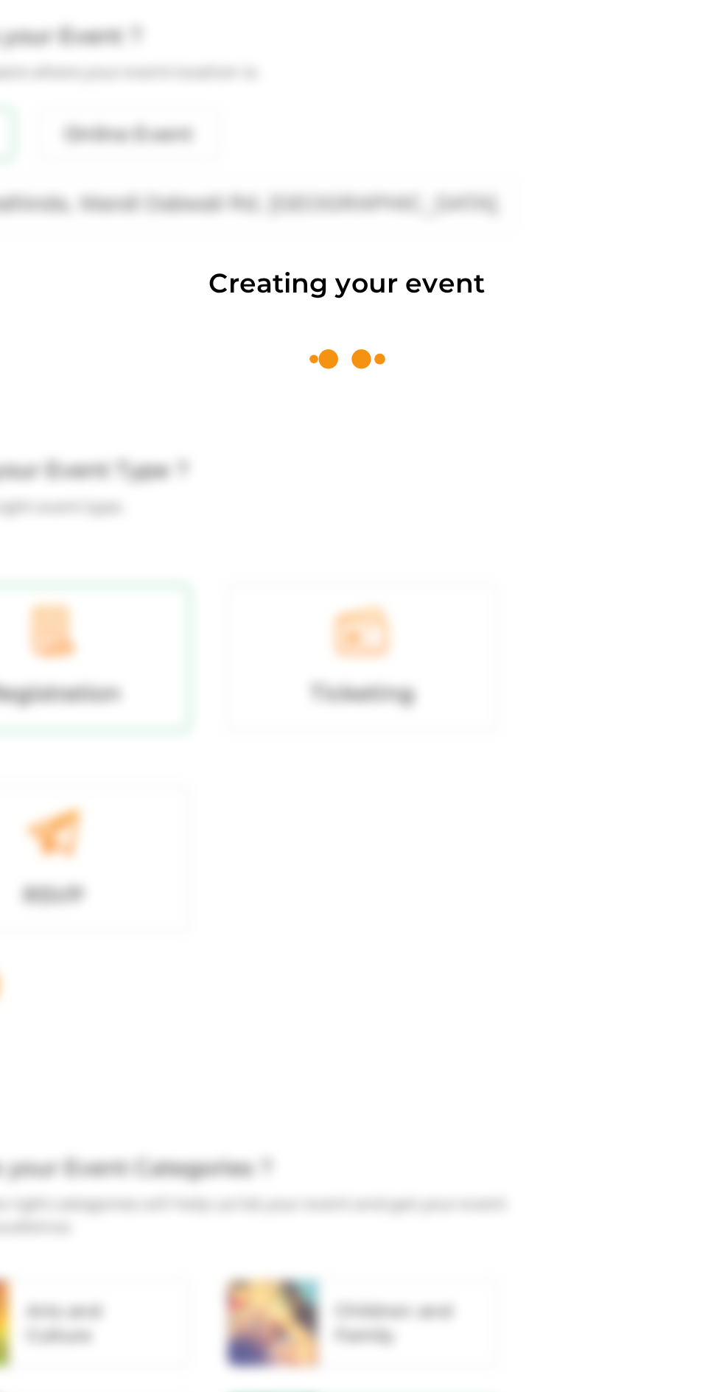
scroll to position [221, 0]
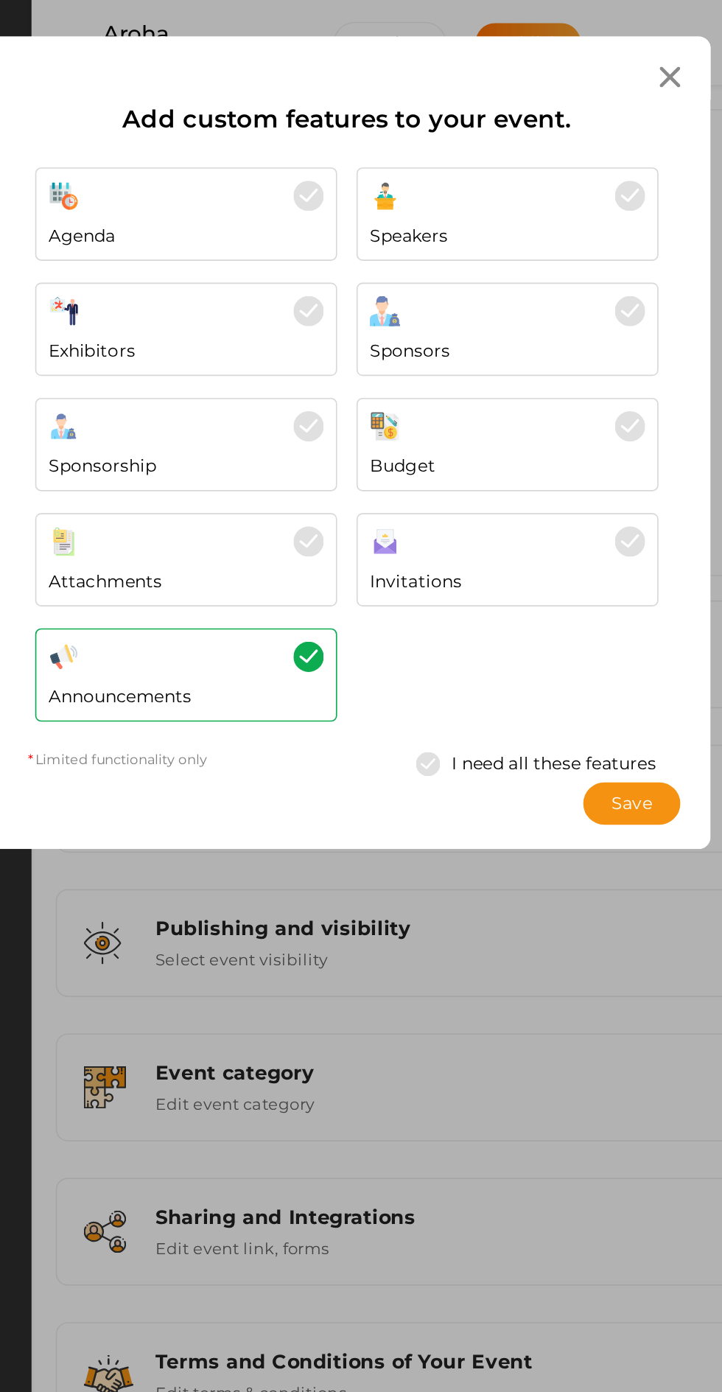
click at [528, 480] on span "Save" at bounding box center [534, 487] width 25 height 15
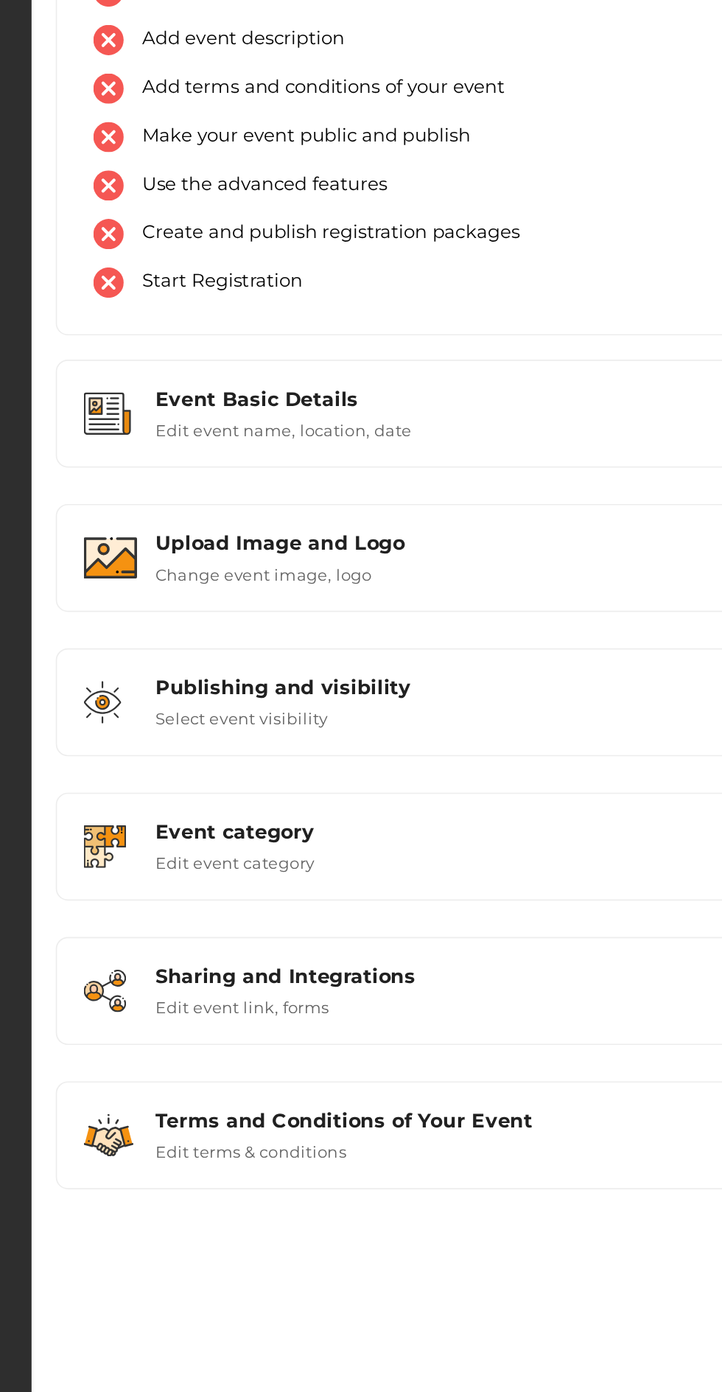
click at [433, 668] on div "Event category Edit event category" at bounding box center [447, 661] width 426 height 32
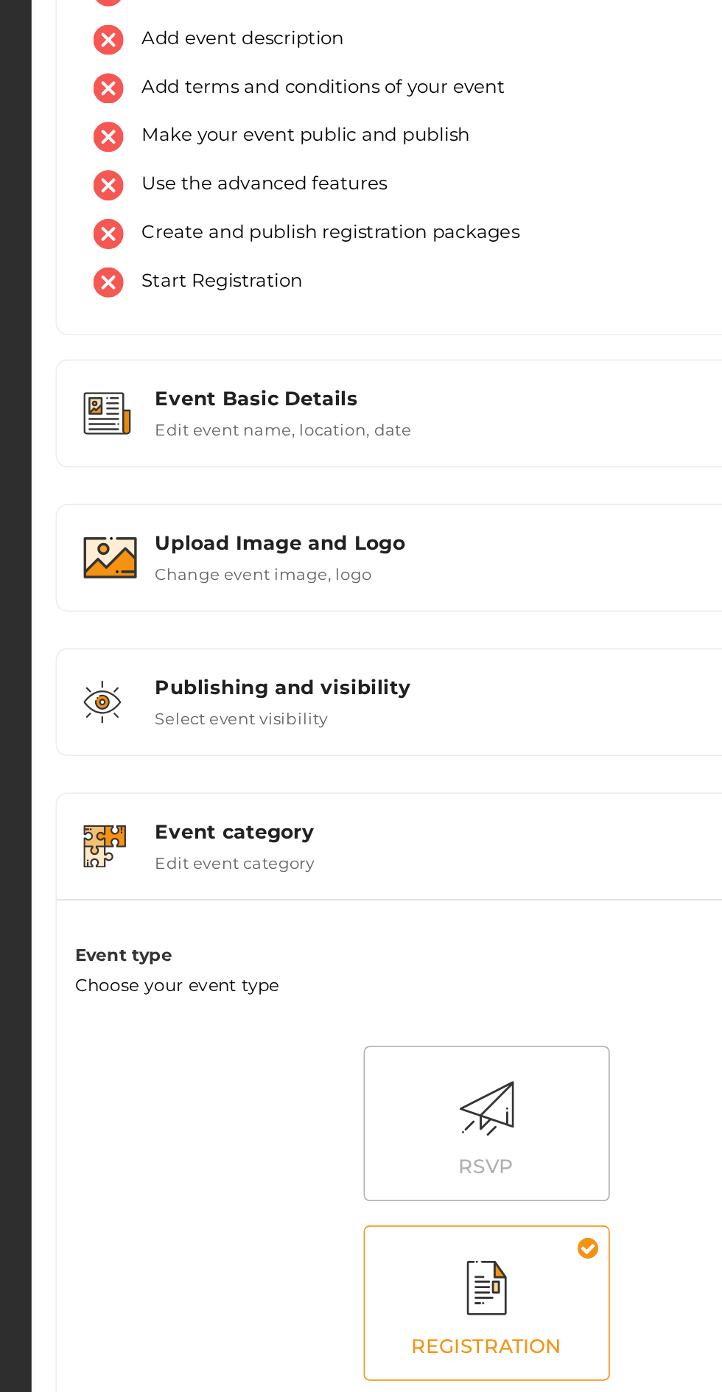
click at [450, 660] on div "Event category Edit event category" at bounding box center [447, 661] width 426 height 32
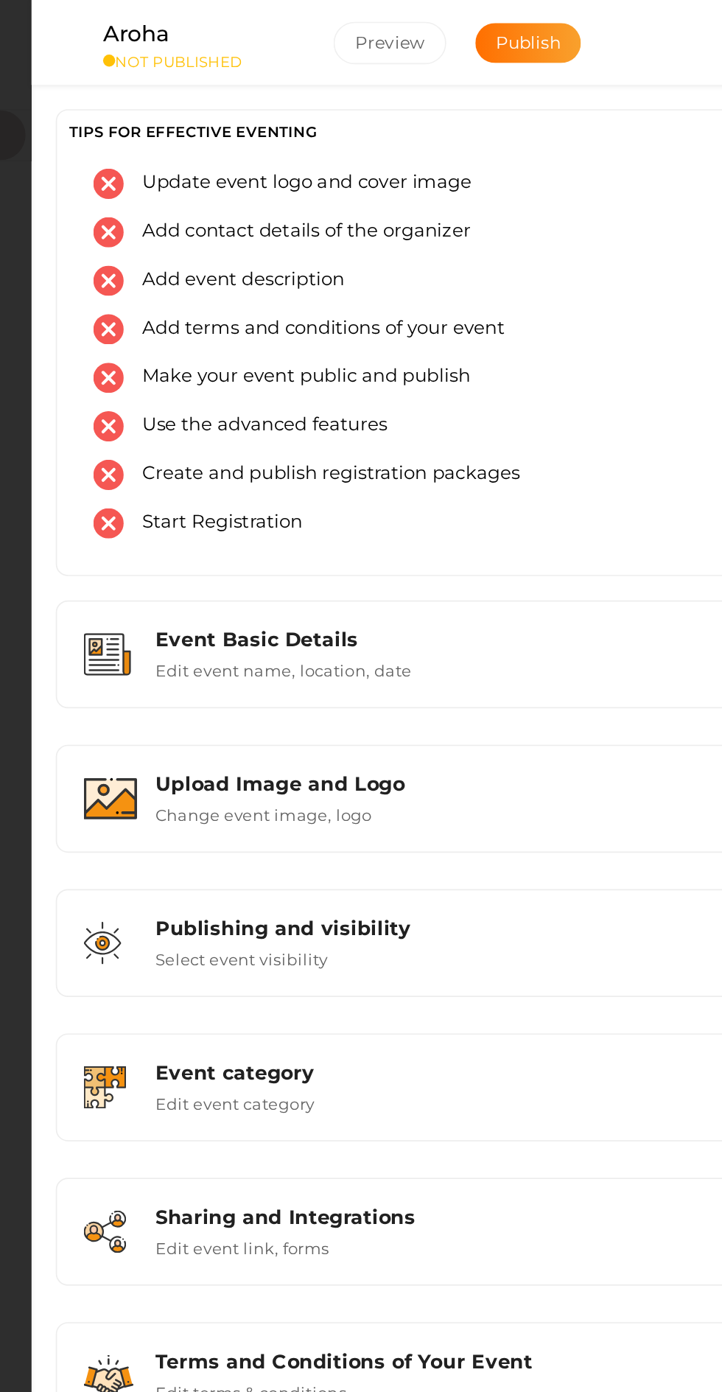
click at [469, 26] on span "Publish" at bounding box center [471, 25] width 39 height 13
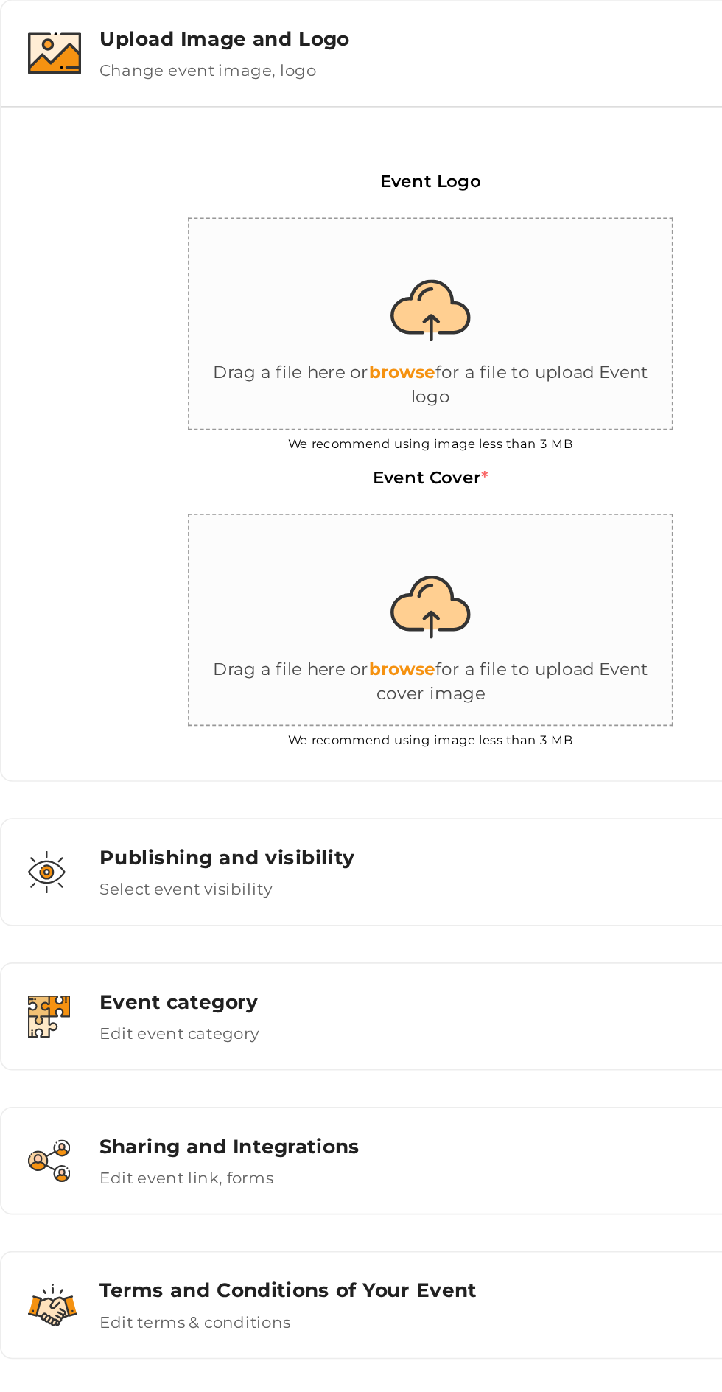
click at [446, 858] on input "file" at bounding box center [446, 830] width 295 height 129
click at [438, 869] on input "file" at bounding box center [446, 830] width 295 height 129
type input "C:\fakepath\Screenshot_2025-08-28-21-36-55-221_com.android.chrome.jpg"
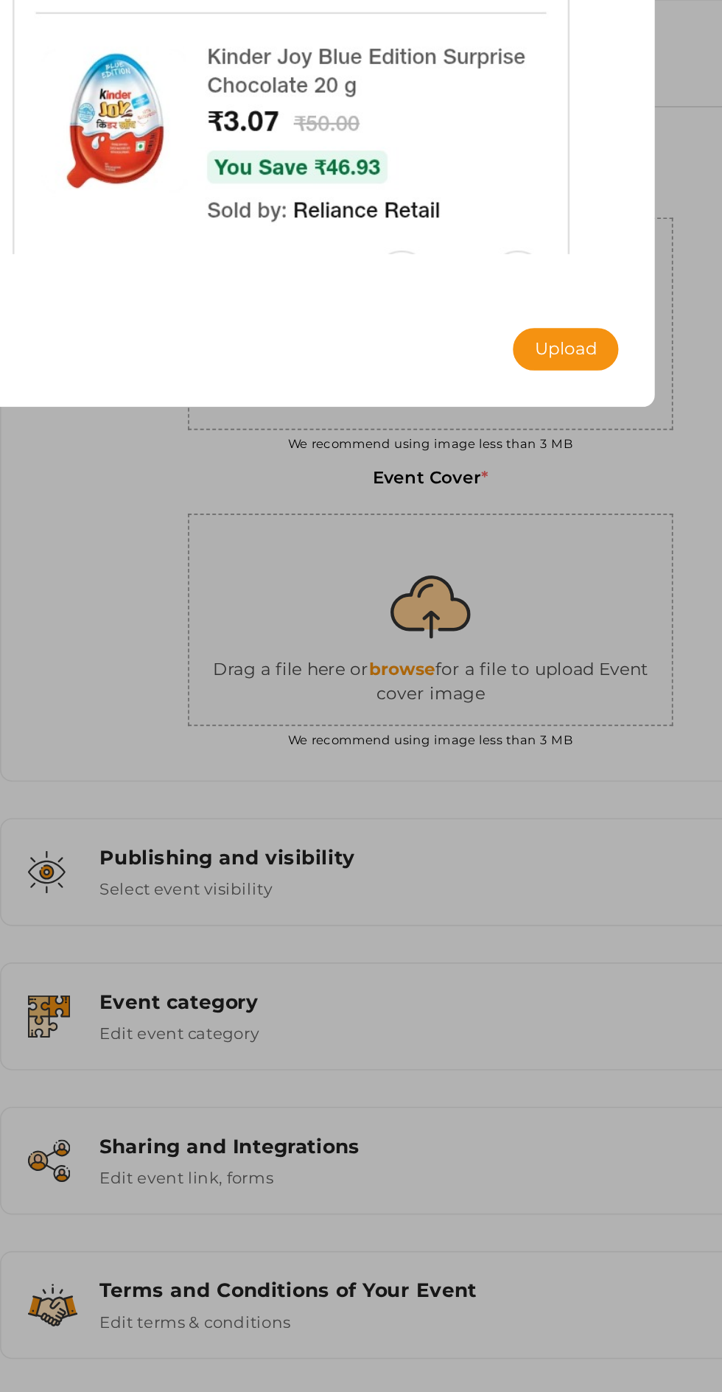
click at [538, 657] on button "Upload" at bounding box center [528, 665] width 64 height 26
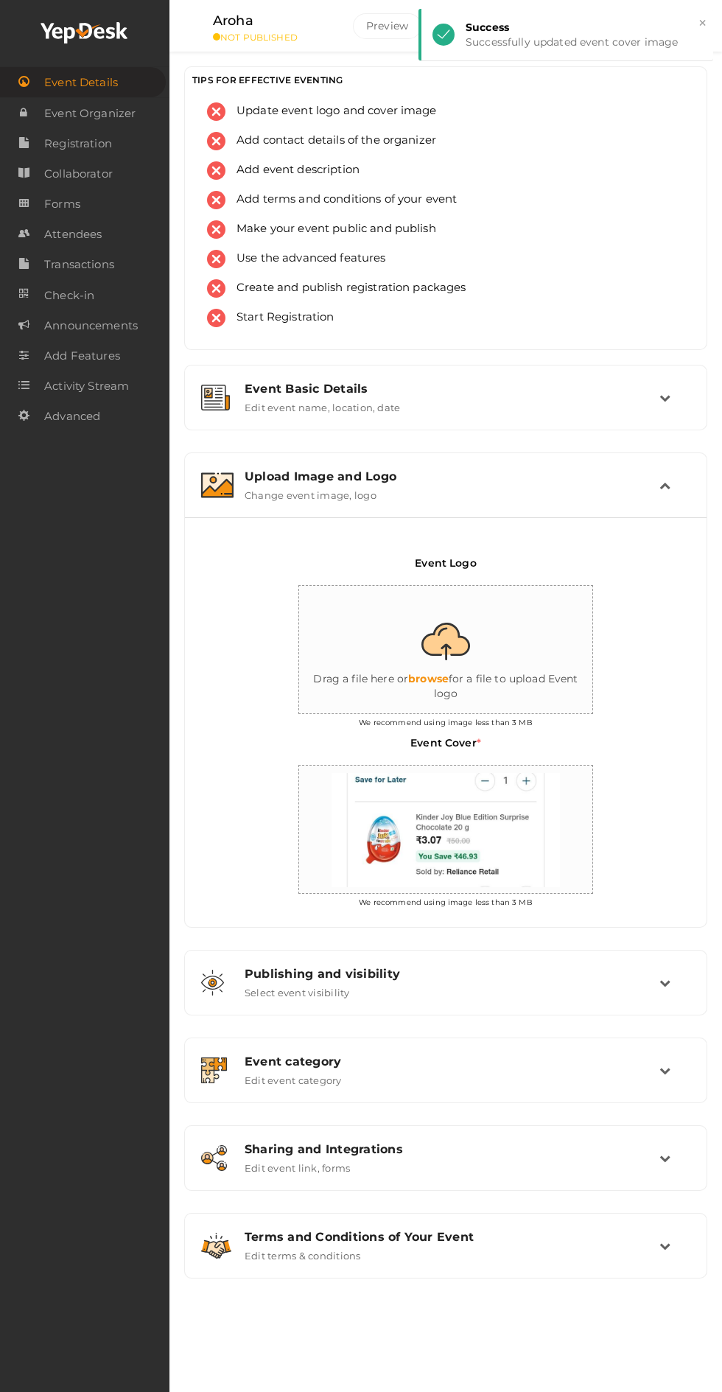
scroll to position [10, 0]
click at [478, 24] on span "Publish" at bounding box center [471, 25] width 39 height 13
click at [673, 27] on div "PC" at bounding box center [673, 26] width 29 height 29
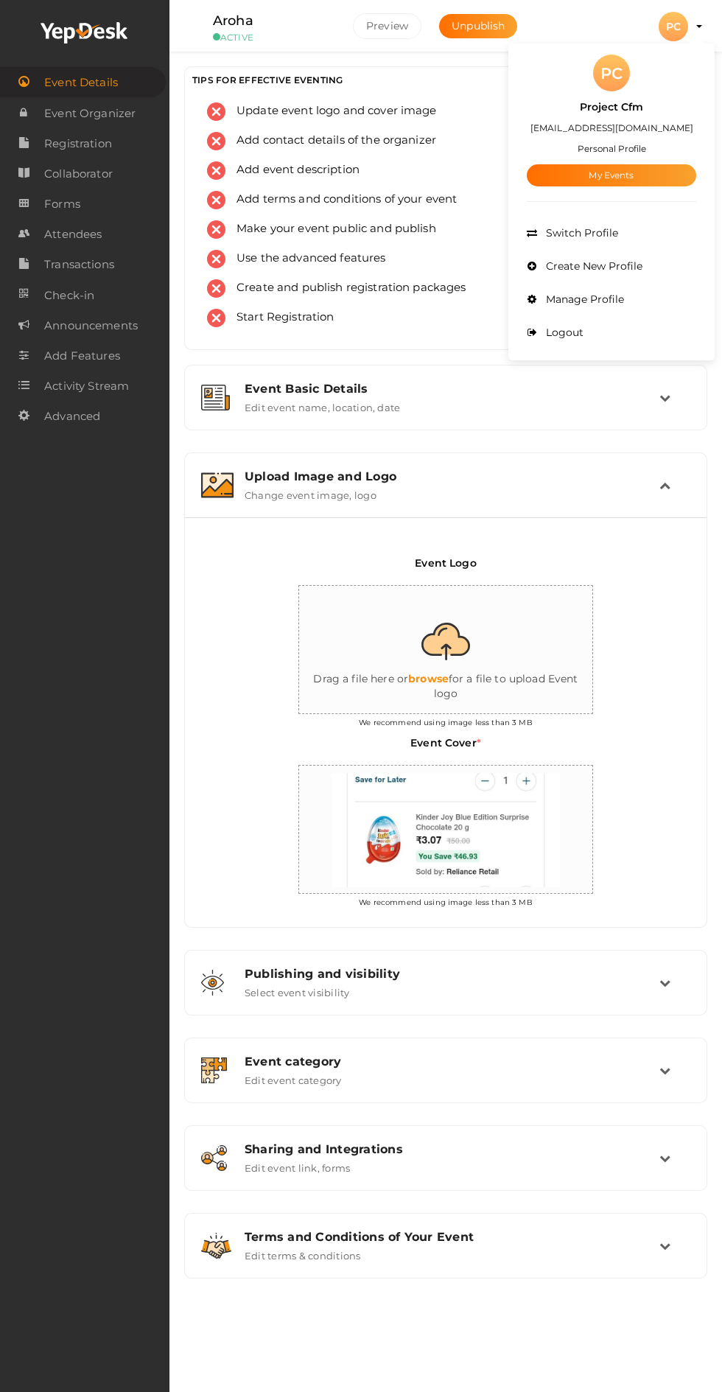
click at [480, 32] on div at bounding box center [361, 696] width 722 height 1392
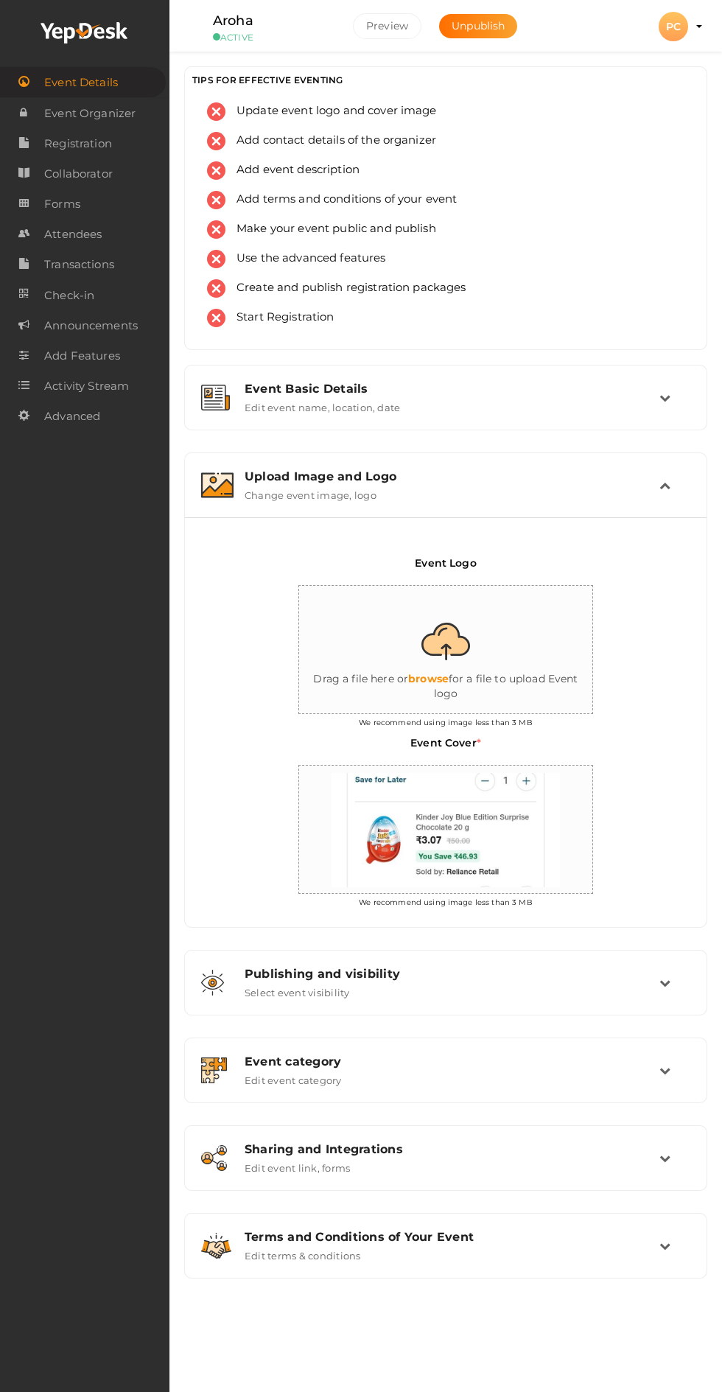
click at [481, 31] on span "Unpublish" at bounding box center [478, 25] width 53 height 13
click at [662, 27] on div "PC" at bounding box center [673, 26] width 29 height 29
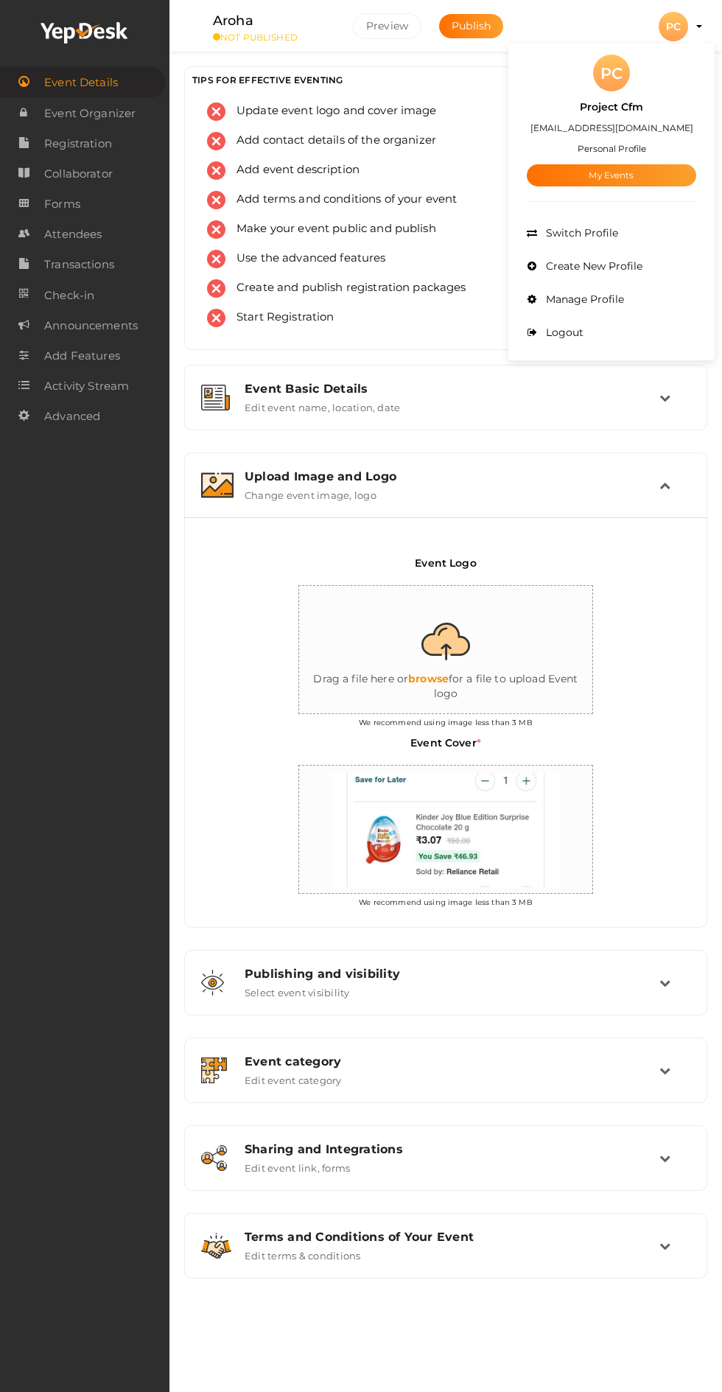
click at [595, 299] on span "Manage Profile" at bounding box center [583, 299] width 82 height 13
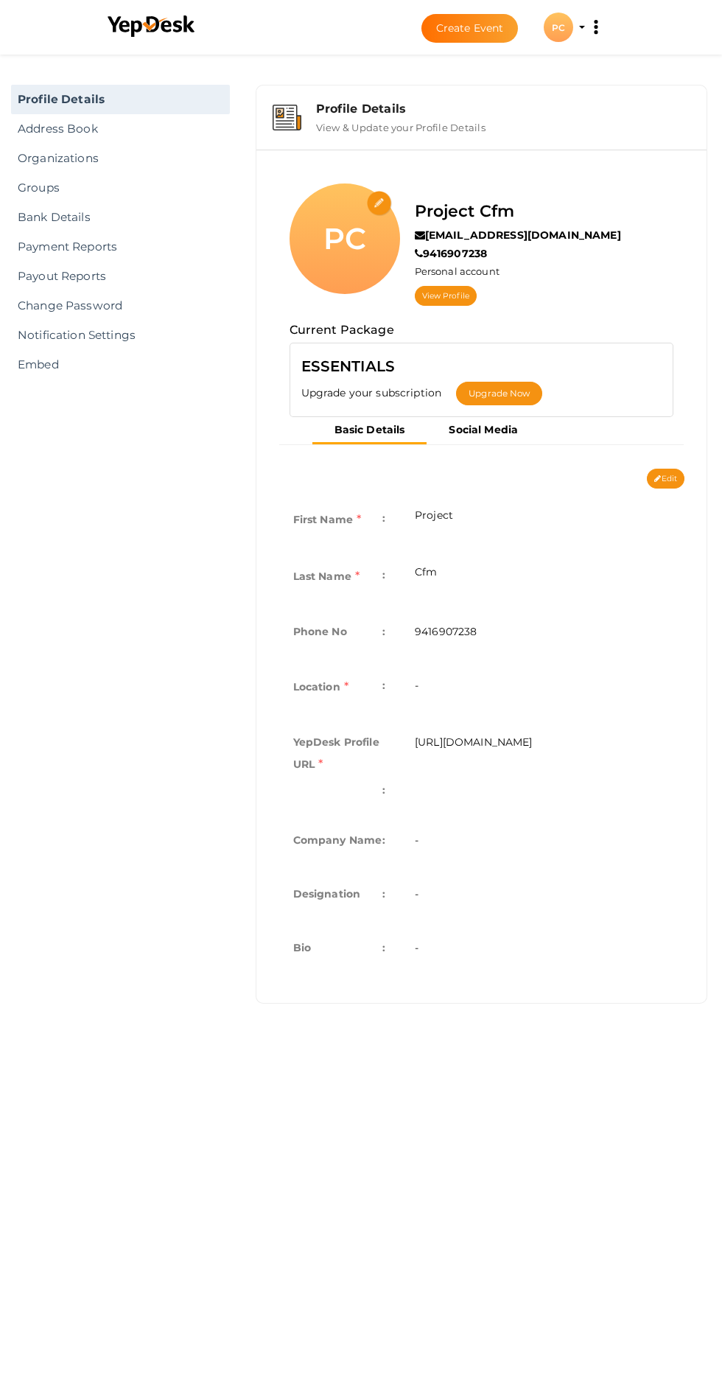
click at [558, 27] on div "PC" at bounding box center [558, 27] width 29 height 29
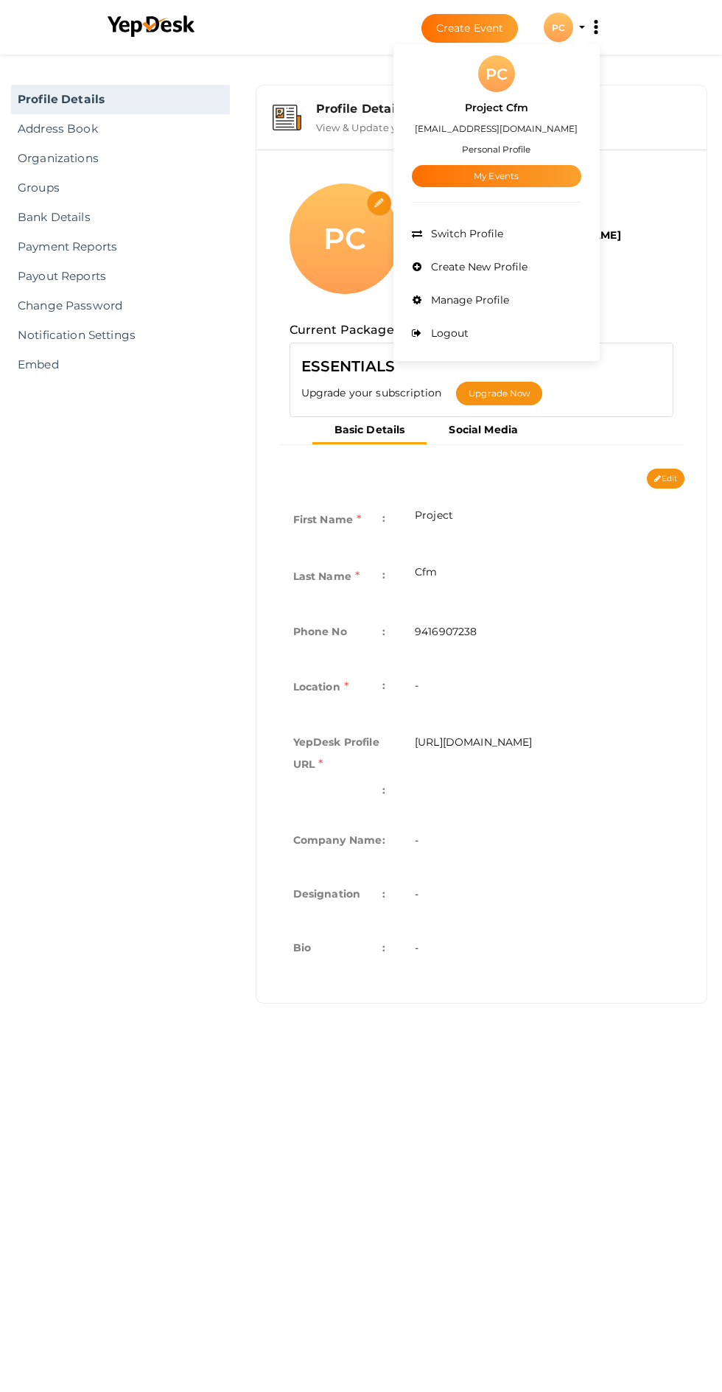
click at [468, 329] on li "Logout" at bounding box center [496, 333] width 169 height 33
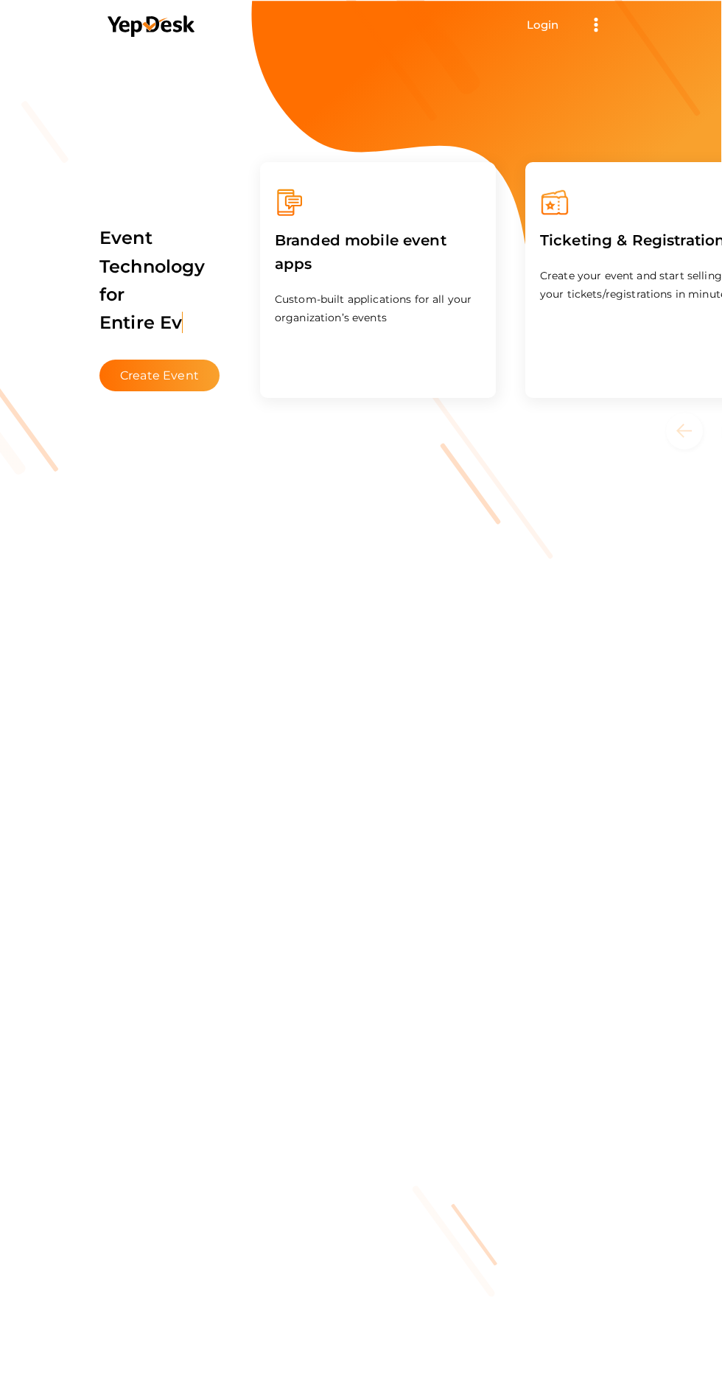
click at [553, 31] on link "Login" at bounding box center [543, 25] width 32 height 14
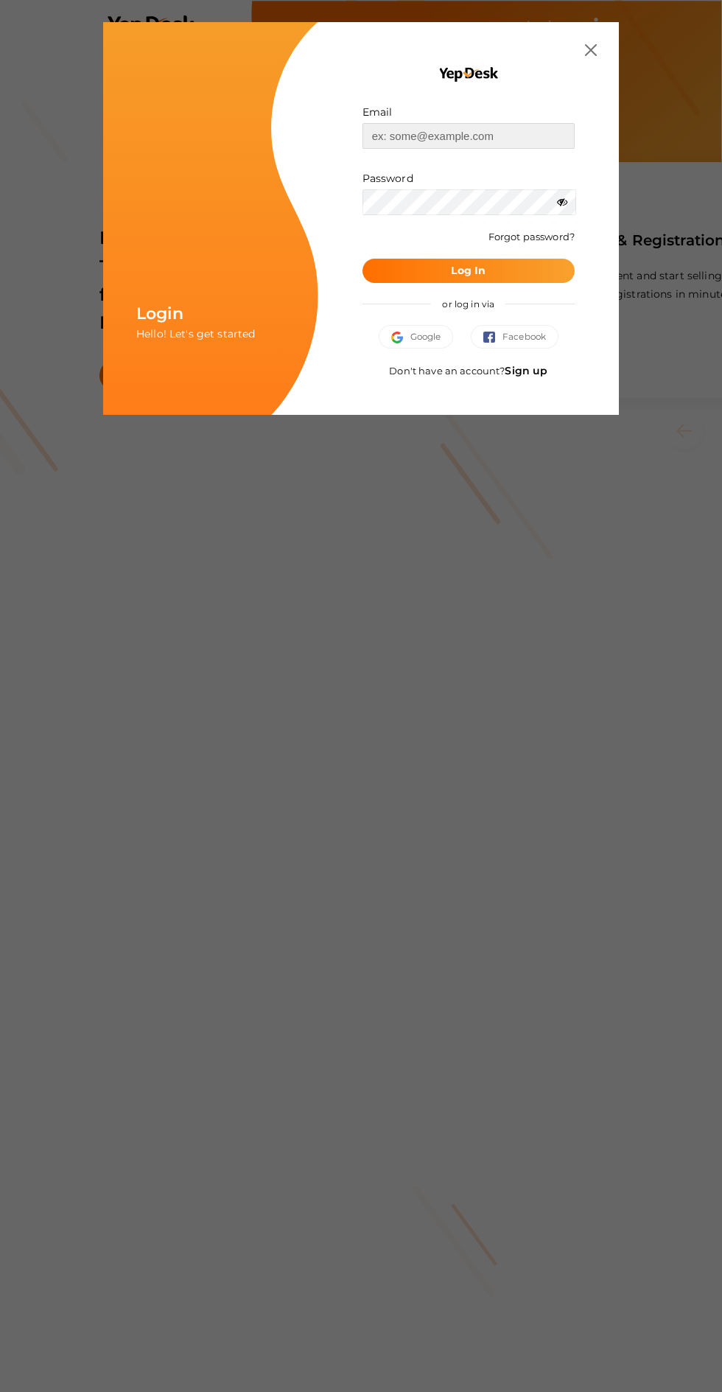
click at [457, 136] on input "text" at bounding box center [469, 136] width 212 height 26
type input "[EMAIL_ADDRESS][DOMAIN_NAME]"
click at [363, 259] on button "Log In" at bounding box center [469, 271] width 212 height 24
